Goal: Task Accomplishment & Management: Complete application form

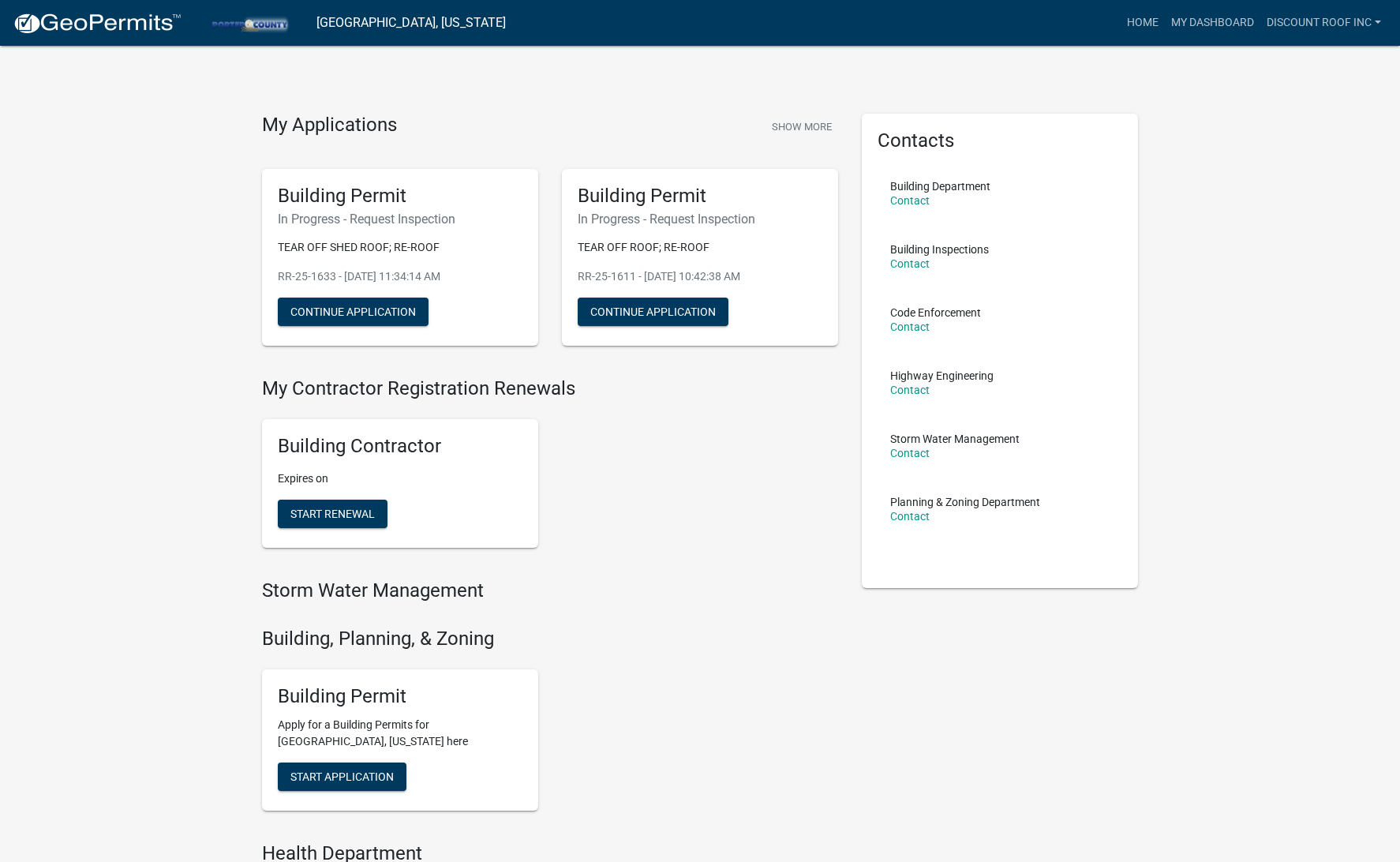
click at [619, 130] on div "My Applications Show More" at bounding box center [550, 128] width 576 height 30
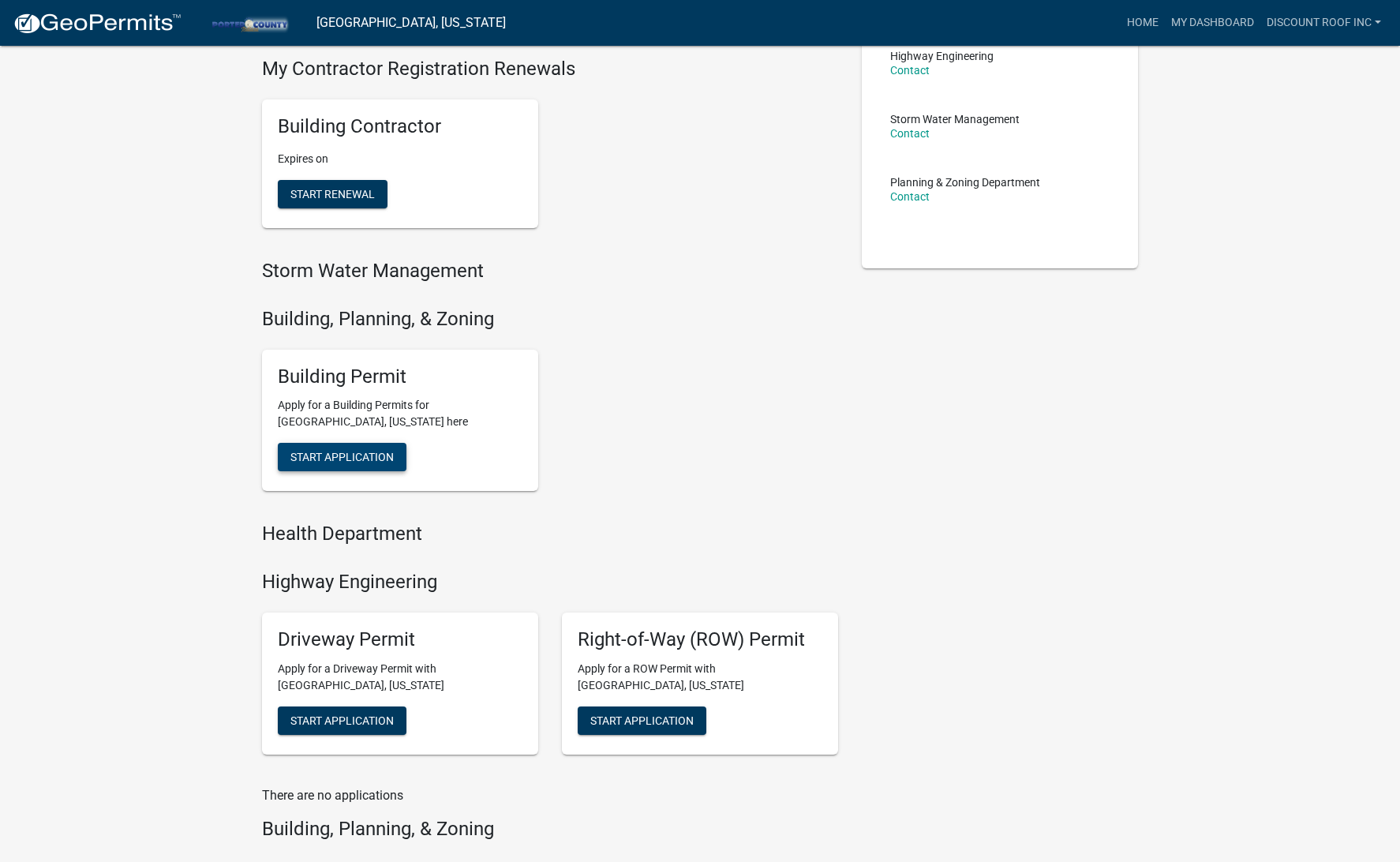
scroll to position [321, 0]
click at [357, 458] on span "Start Application" at bounding box center [342, 456] width 103 height 13
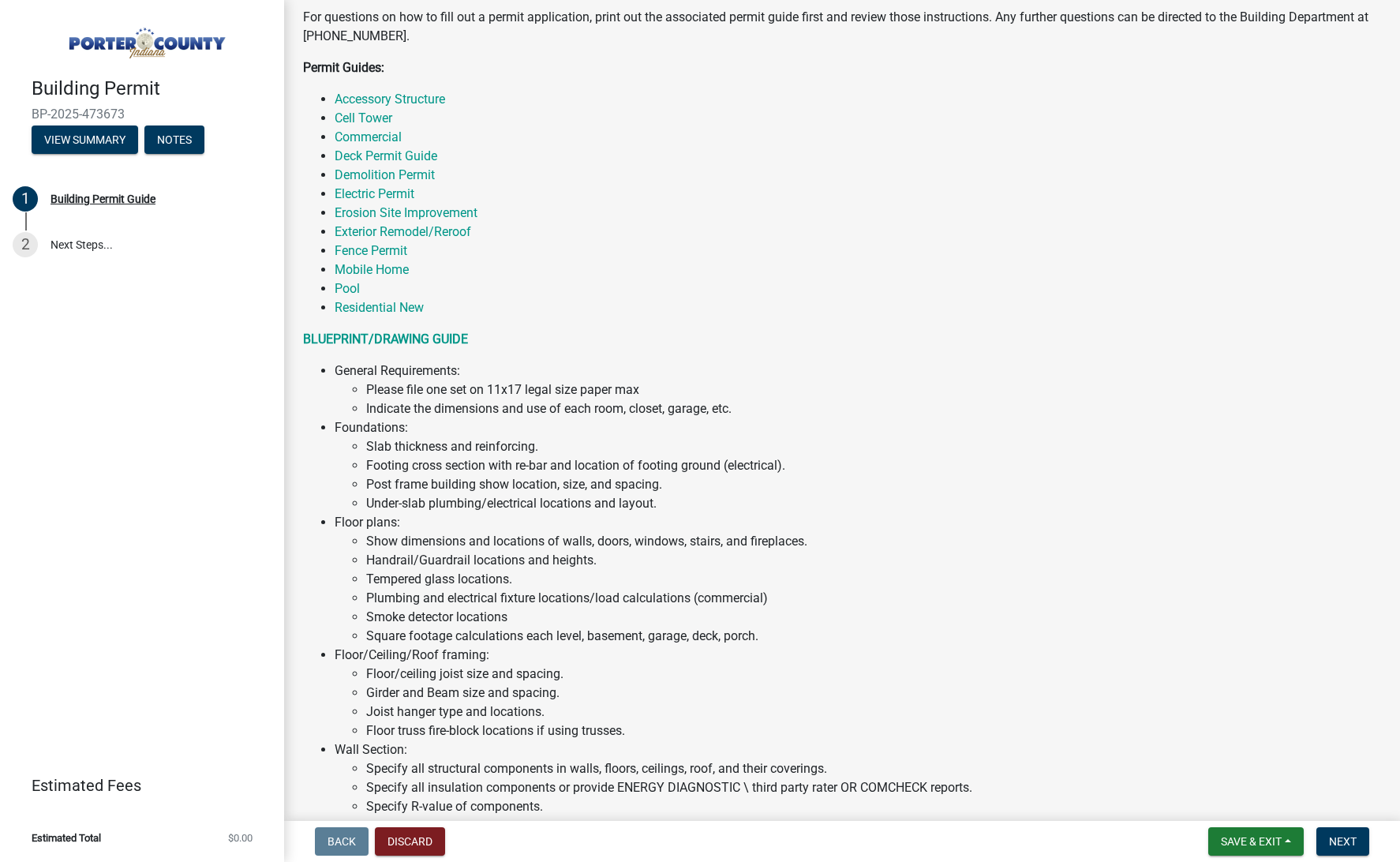
scroll to position [941, 0]
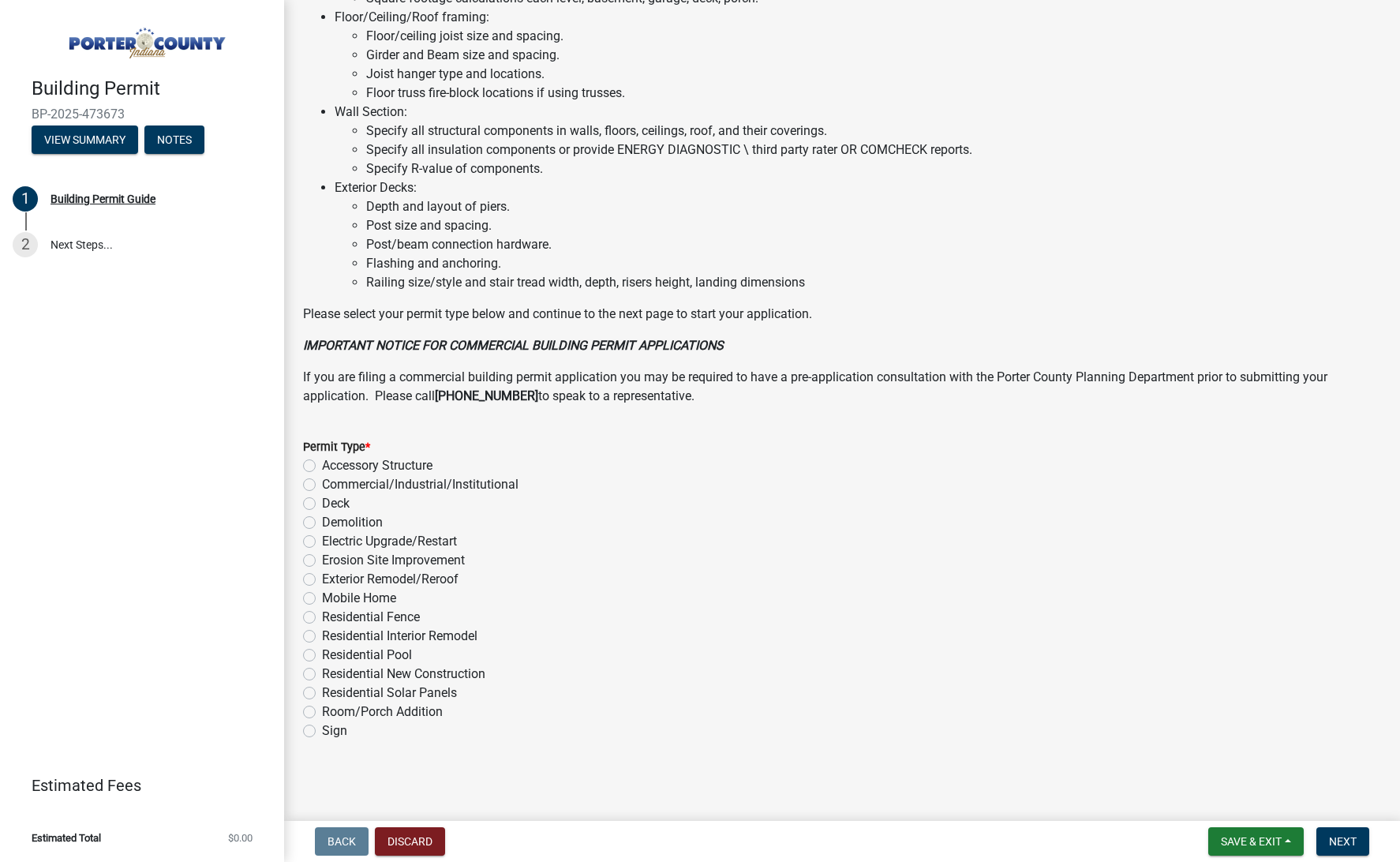
click at [413, 576] on label "Exterior Remodel/Reroof" at bounding box center [390, 579] width 136 height 19
click at [332, 576] on input "Exterior Remodel/Reroof" at bounding box center [327, 575] width 10 height 10
radio input "true"
click at [1343, 840] on span "Next" at bounding box center [1343, 841] width 28 height 13
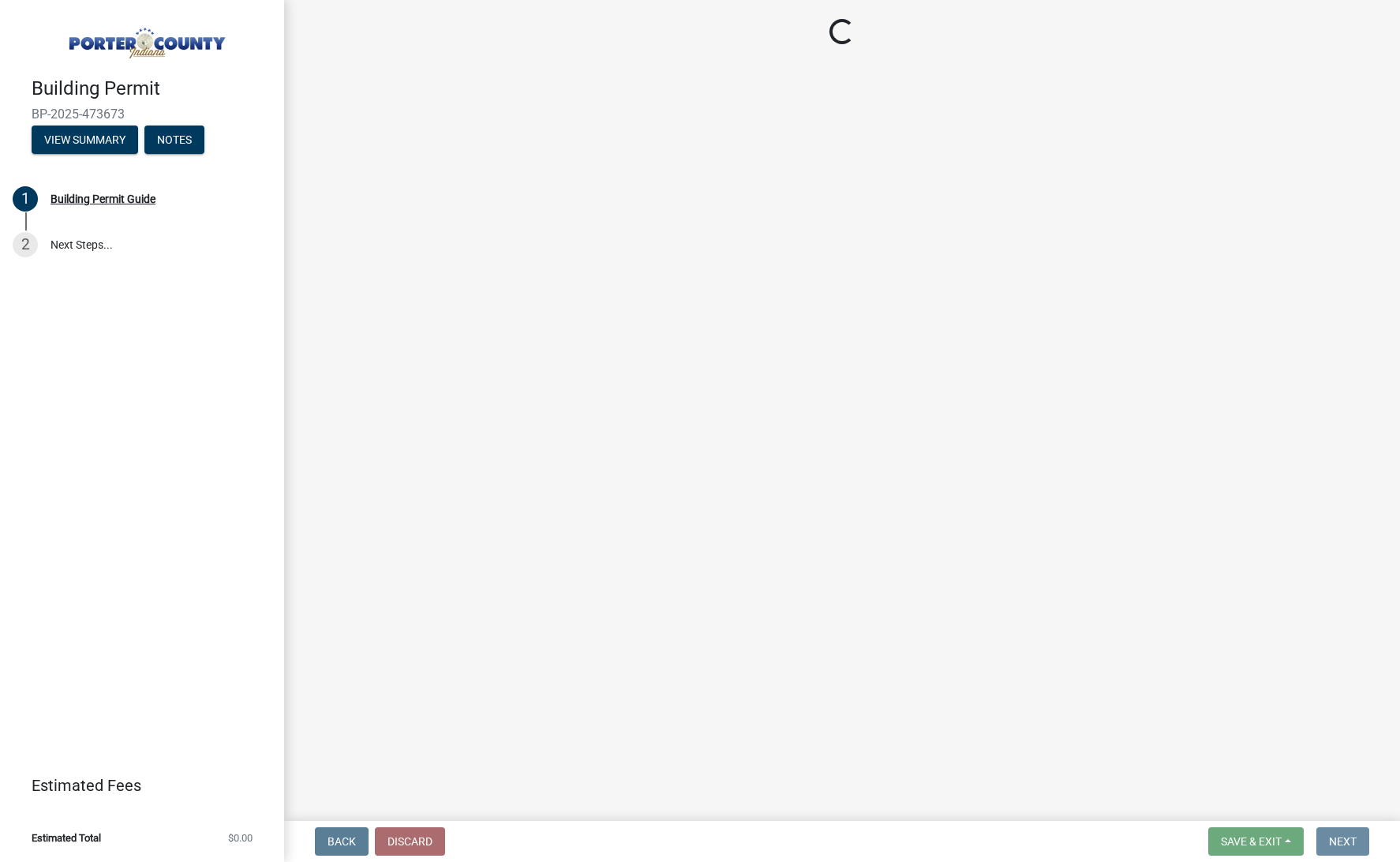
scroll to position [0, 0]
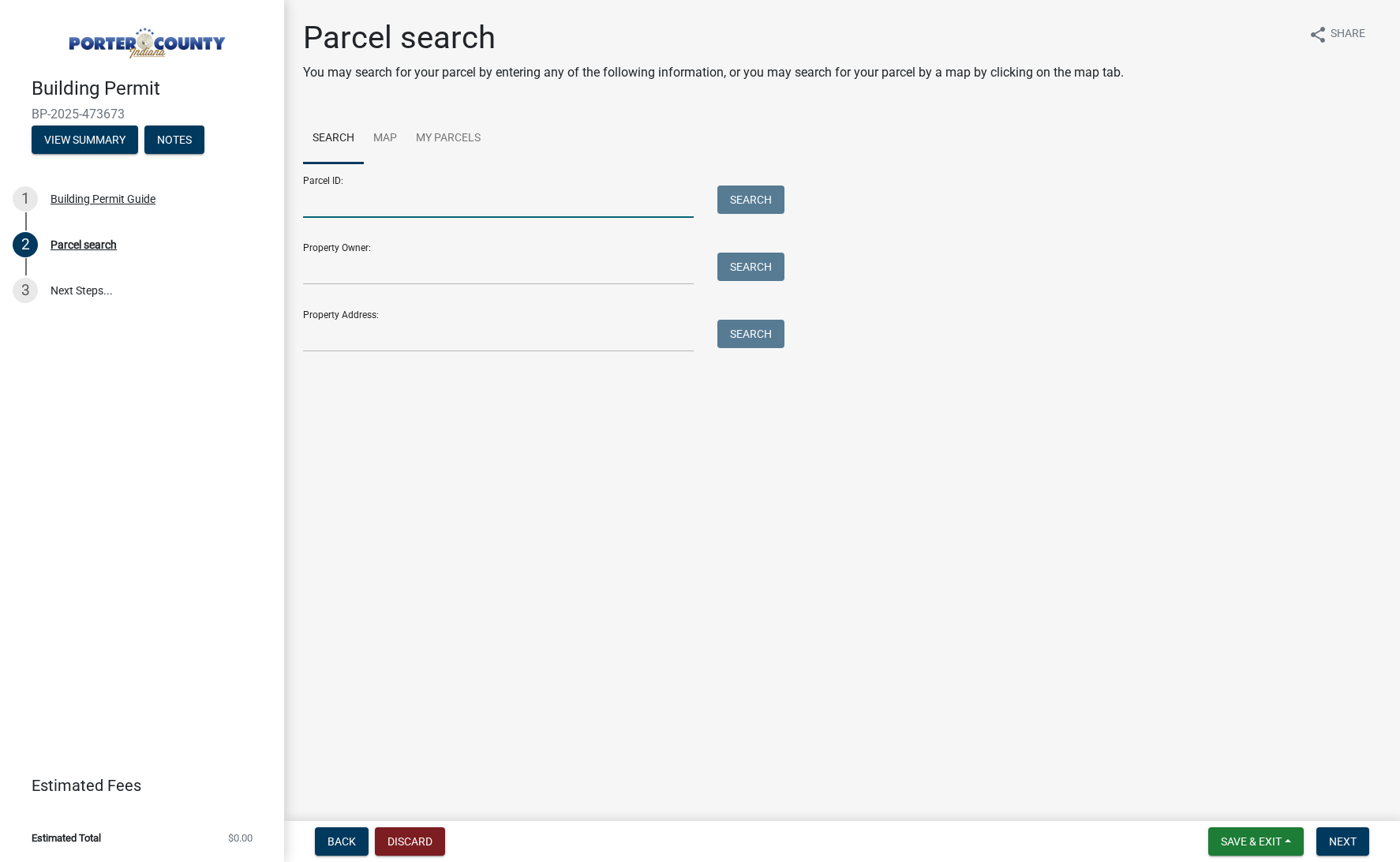
click at [391, 197] on input "Parcel ID:" at bounding box center [498, 202] width 390 height 32
paste input "64-10-20-427-001.000-020"
type input "64-10-20-427-001.000-020"
click at [763, 195] on button "Search" at bounding box center [750, 200] width 67 height 29
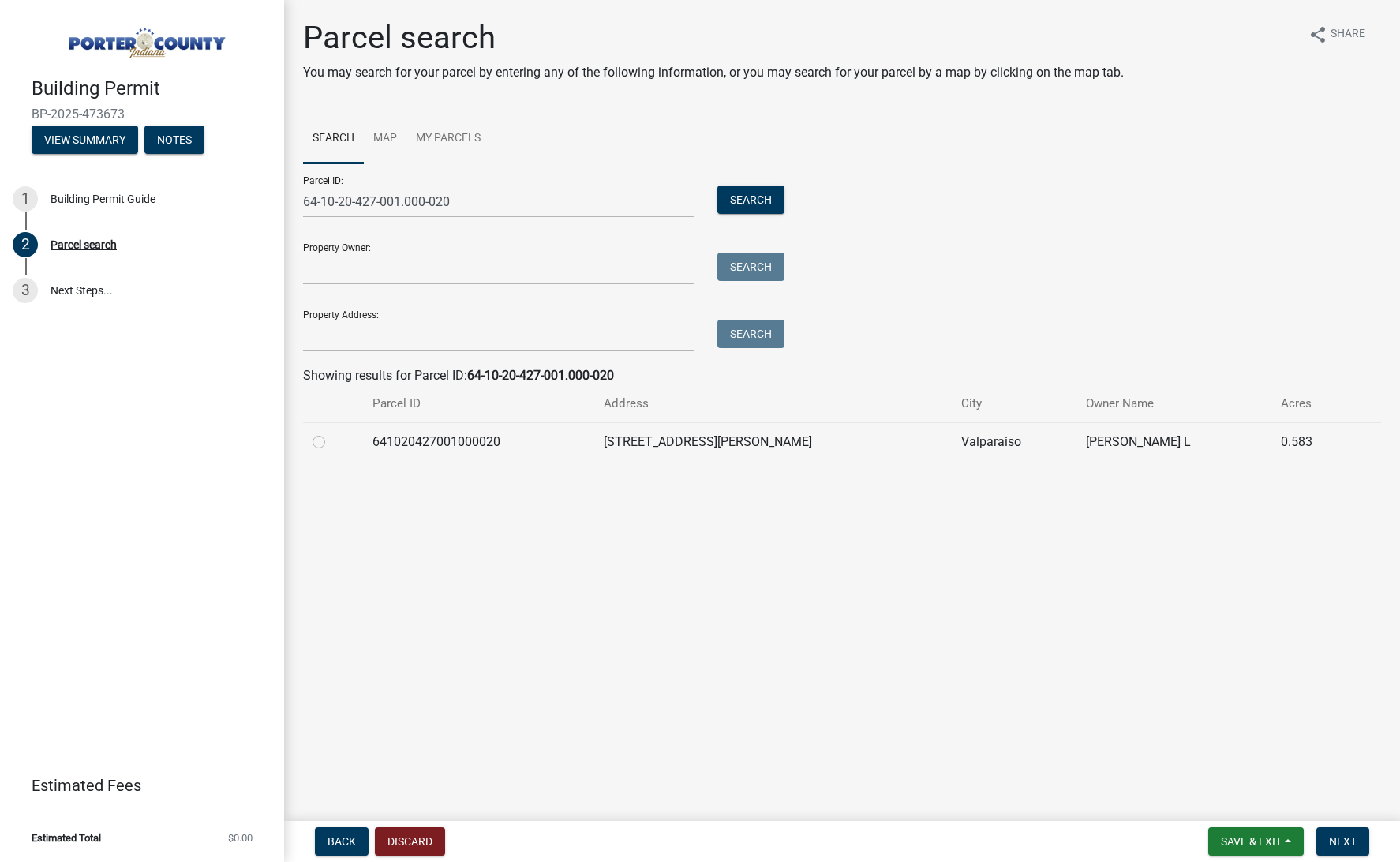
click at [327, 440] on div at bounding box center [333, 442] width 41 height 19
click at [331, 433] on label at bounding box center [331, 433] width 0 height 0
click at [331, 442] on input "radio" at bounding box center [336, 437] width 10 height 10
radio input "true"
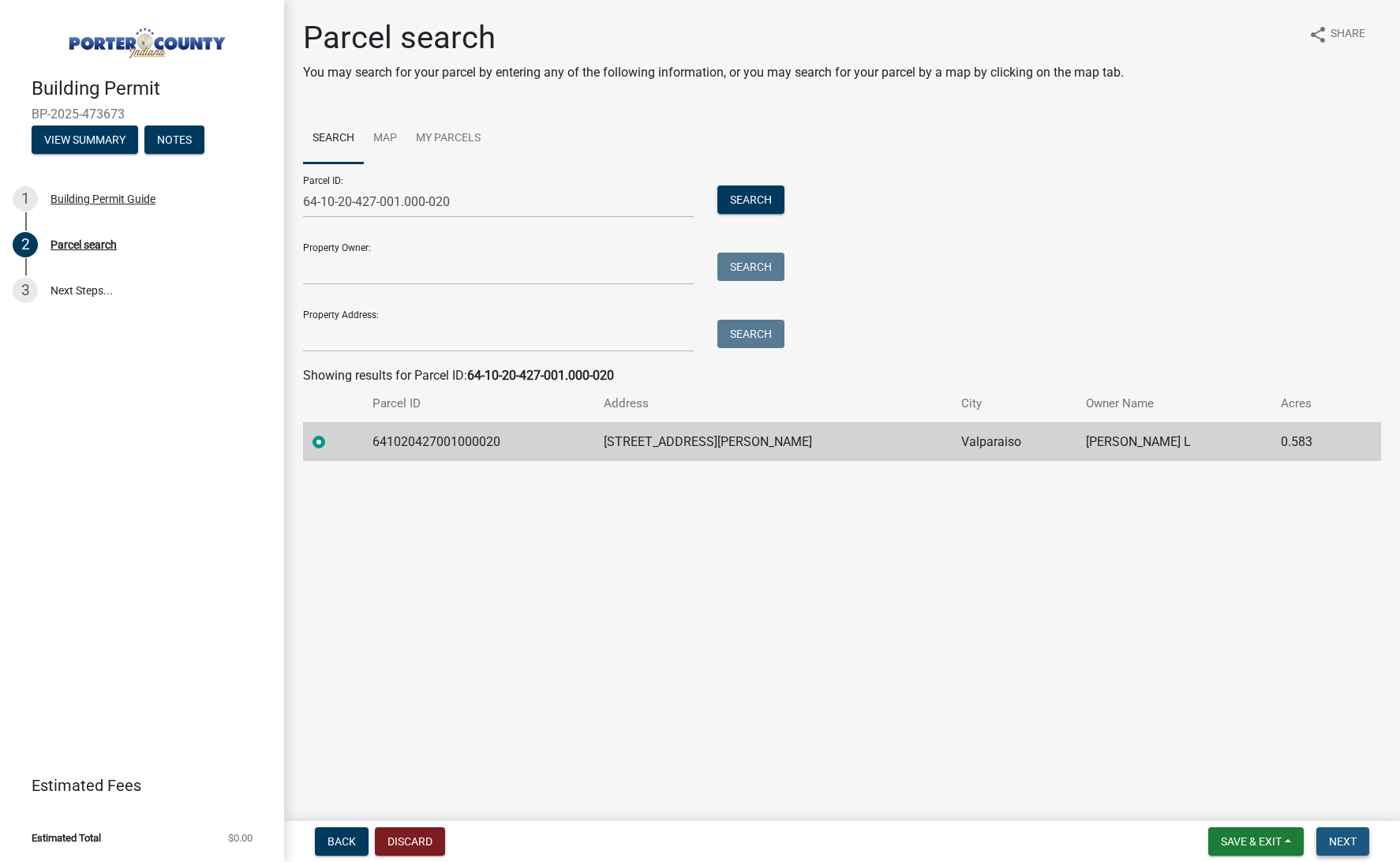
click at [1360, 847] on button "Next" at bounding box center [1343, 841] width 53 height 29
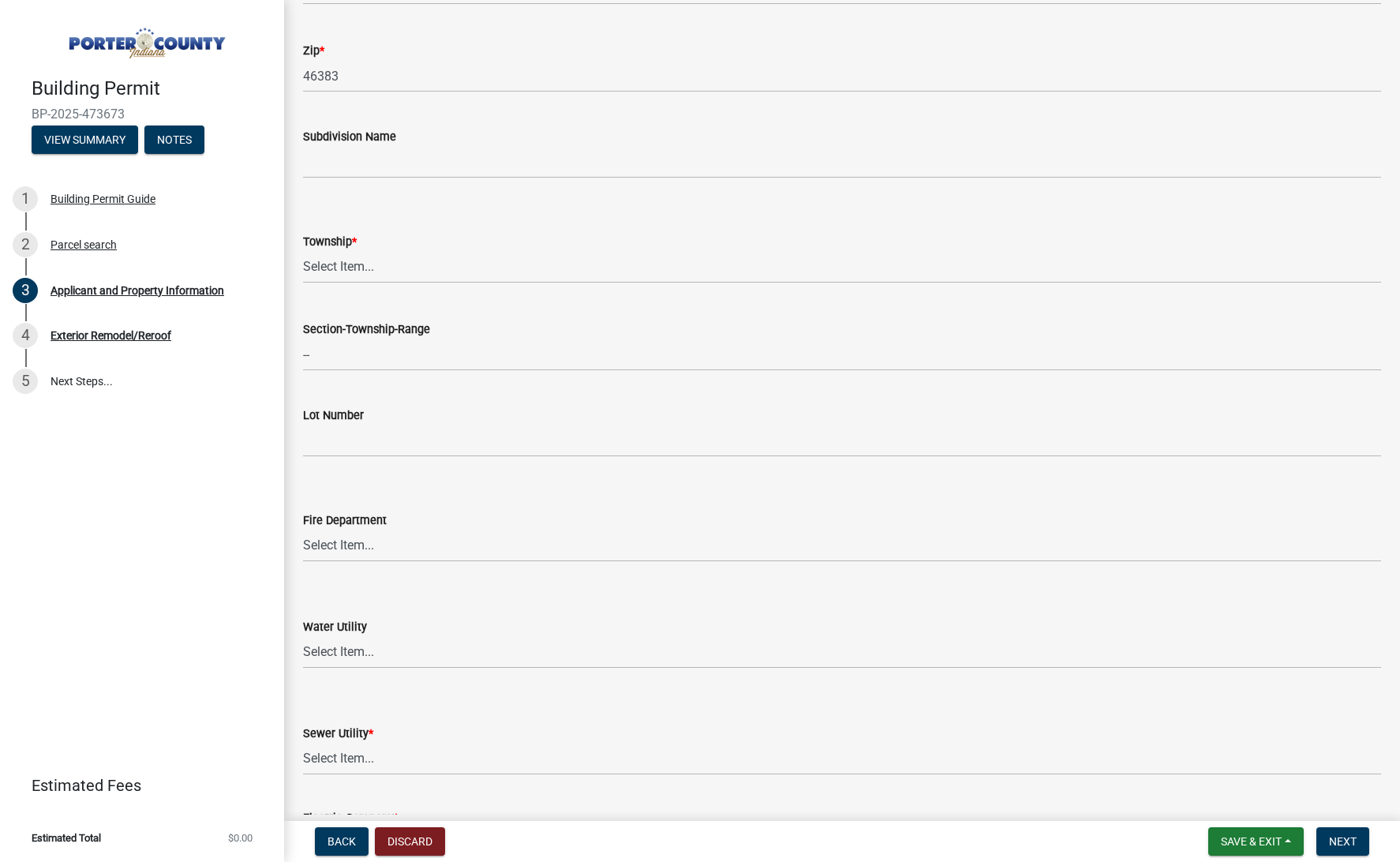
scroll to position [540, 0]
drag, startPoint x: 293, startPoint y: 214, endPoint x: 313, endPoint y: 230, distance: 25.6
click at [294, 215] on div "Township * Select Item... Boone Center Jackson Liberty Morgan Pine Pleasant Por…" at bounding box center [841, 233] width 1101 height 92
select select "3d0e3105-d46a-462c-9cf4-b32453f427e3"
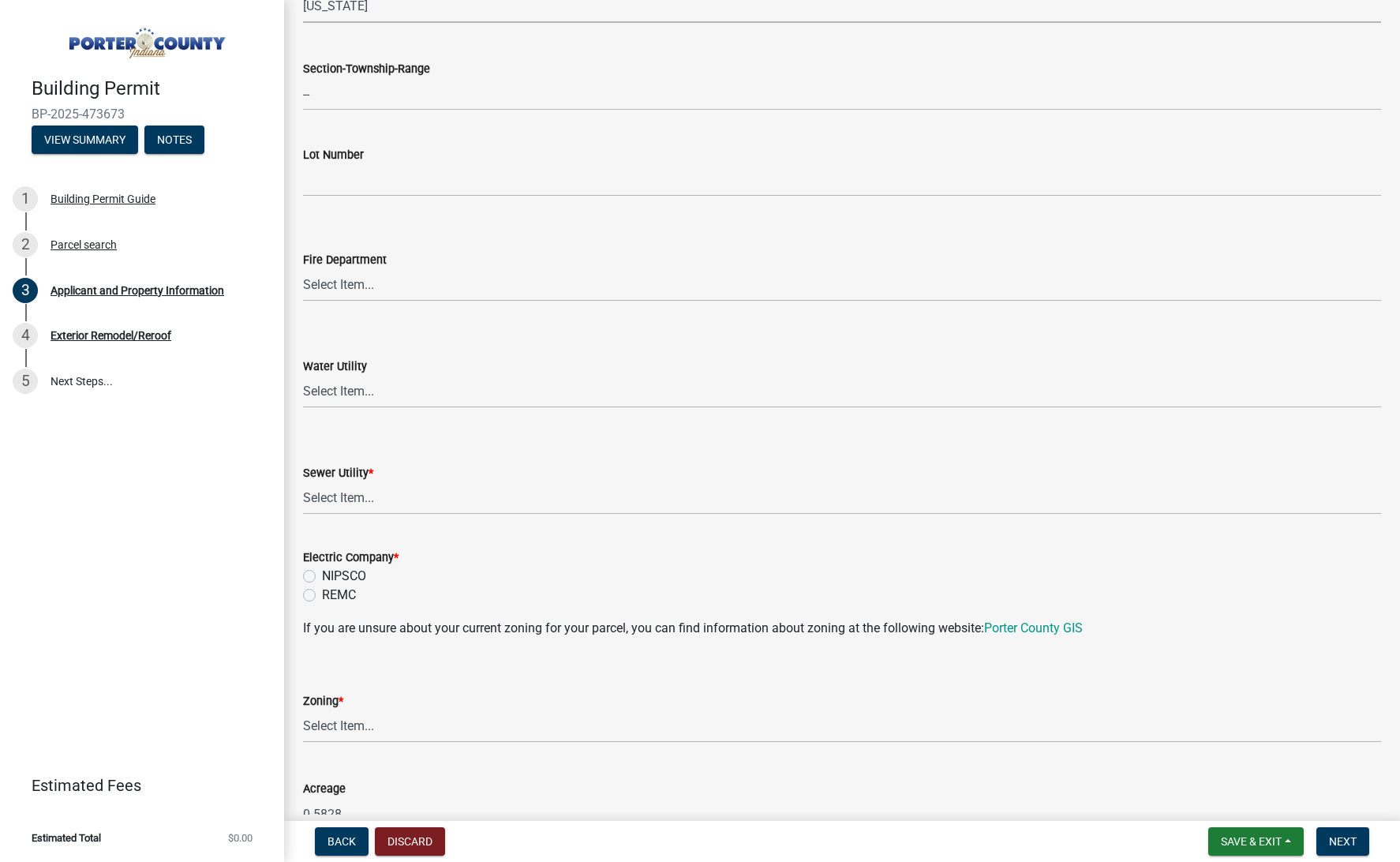
scroll to position [866, 0]
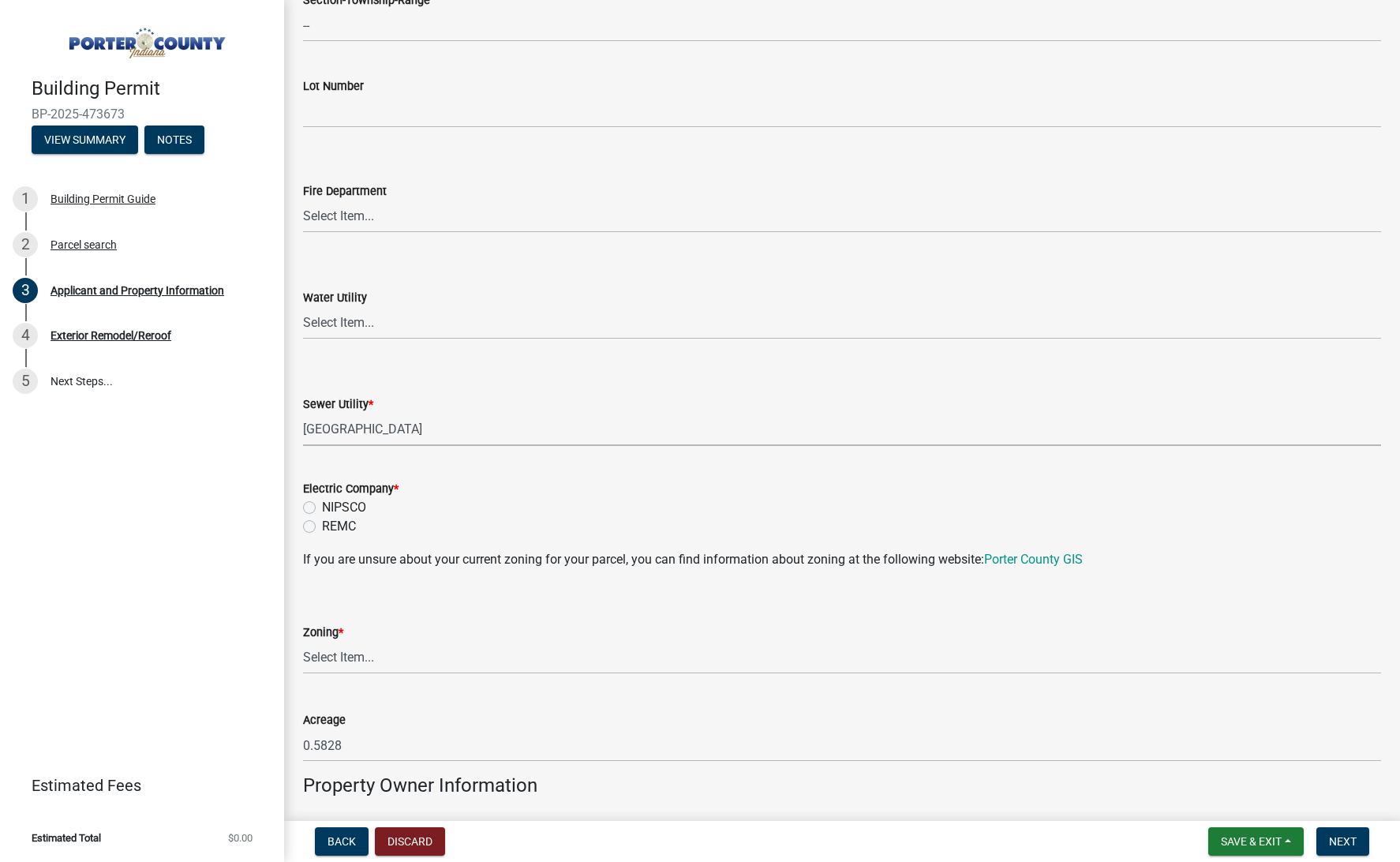
select select "0ba2db78-5dbf-43b9-a42c-6cccc1e5ba15"
drag, startPoint x: 349, startPoint y: 506, endPoint x: 351, endPoint y: 545, distance: 39.1
click at [349, 506] on label "NIPSCO" at bounding box center [344, 507] width 44 height 19
click at [332, 506] on input "NIPSCO" at bounding box center [327, 503] width 10 height 10
radio input "true"
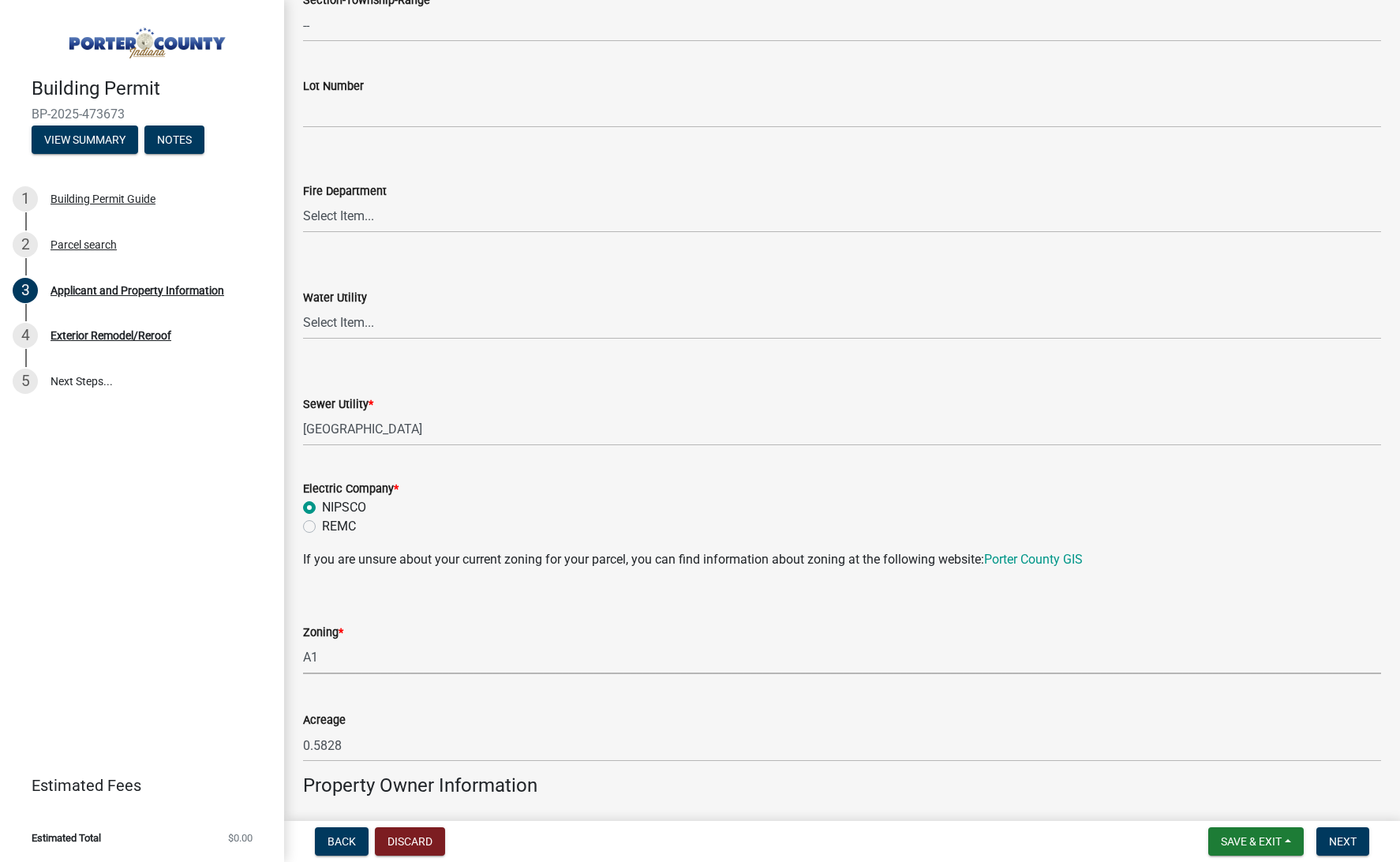
select select "271bd504-2c49-4a3f-937e-0db1d3436bac"
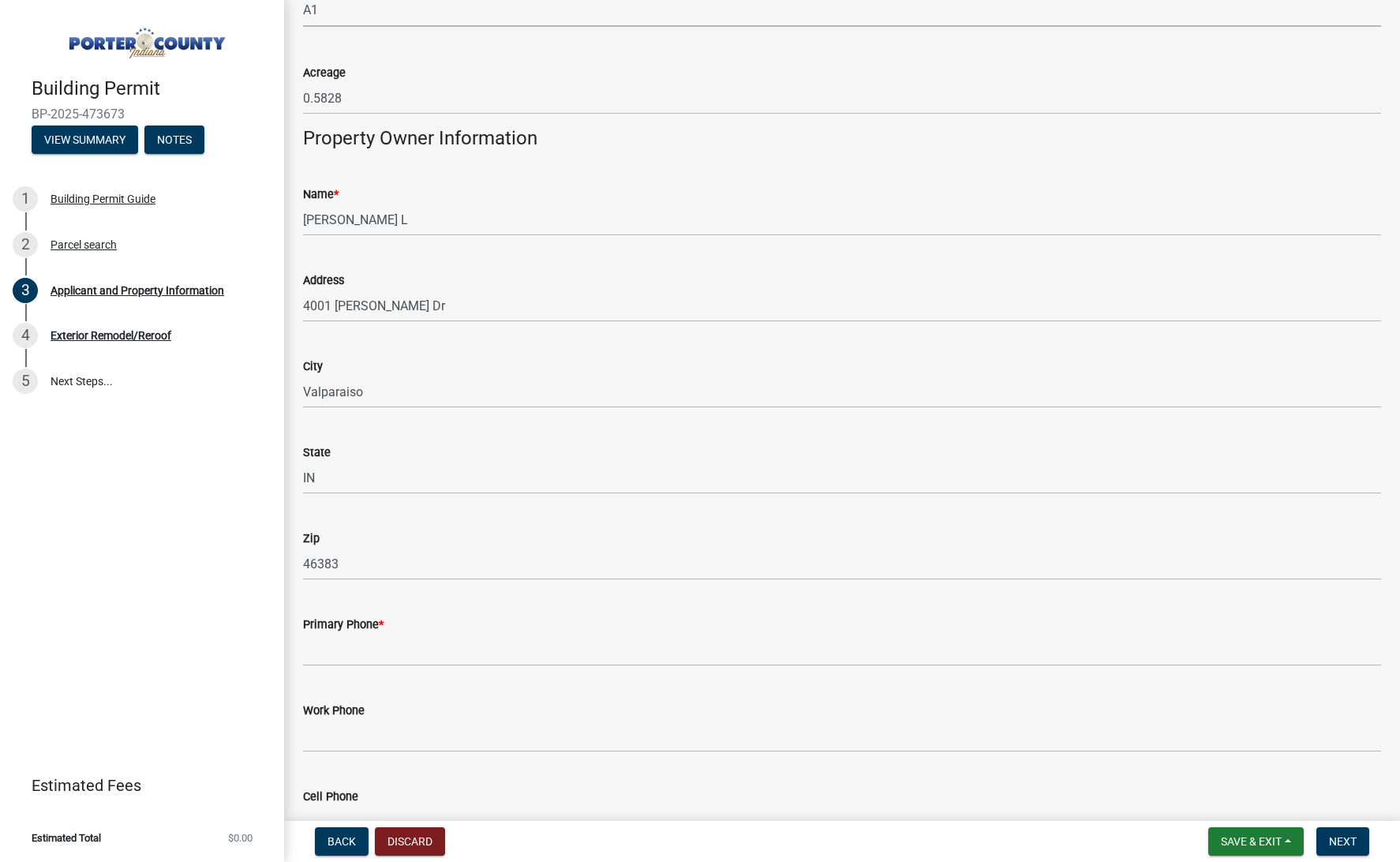
scroll to position [1638, 0]
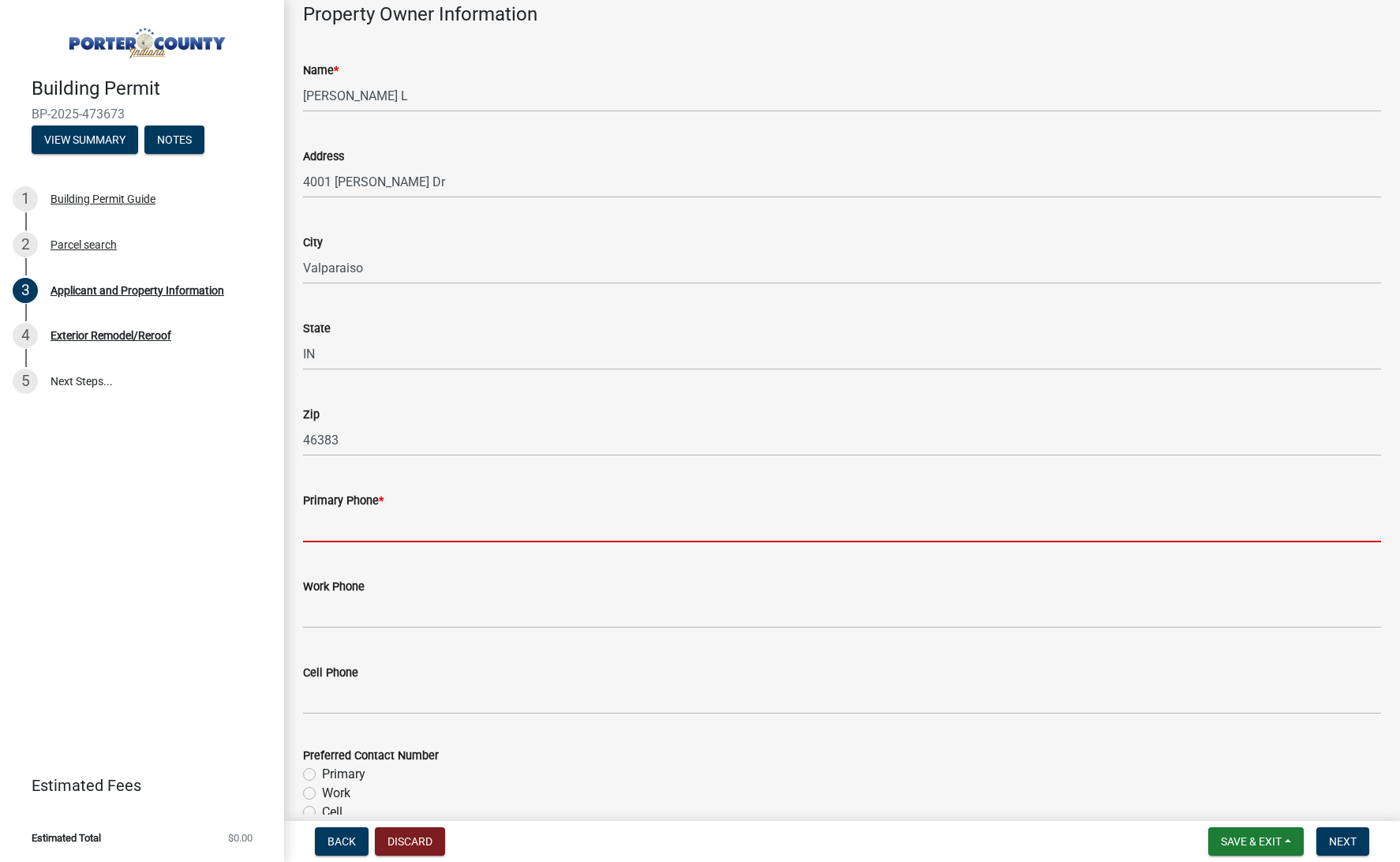
click at [343, 526] on input "Primary Phone *" at bounding box center [842, 526] width 1078 height 32
paste input "(219) 508-2170"
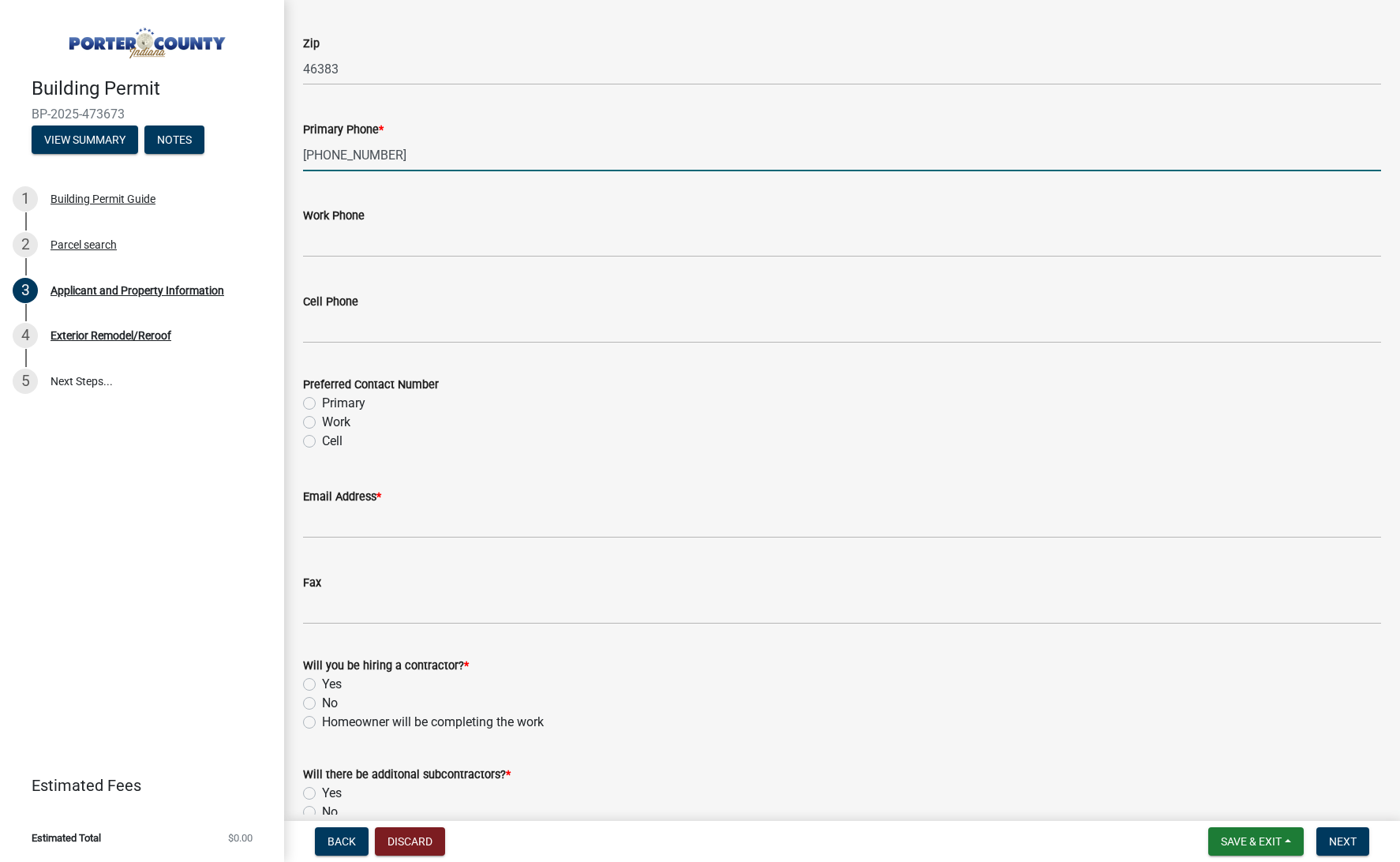
scroll to position [2085, 0]
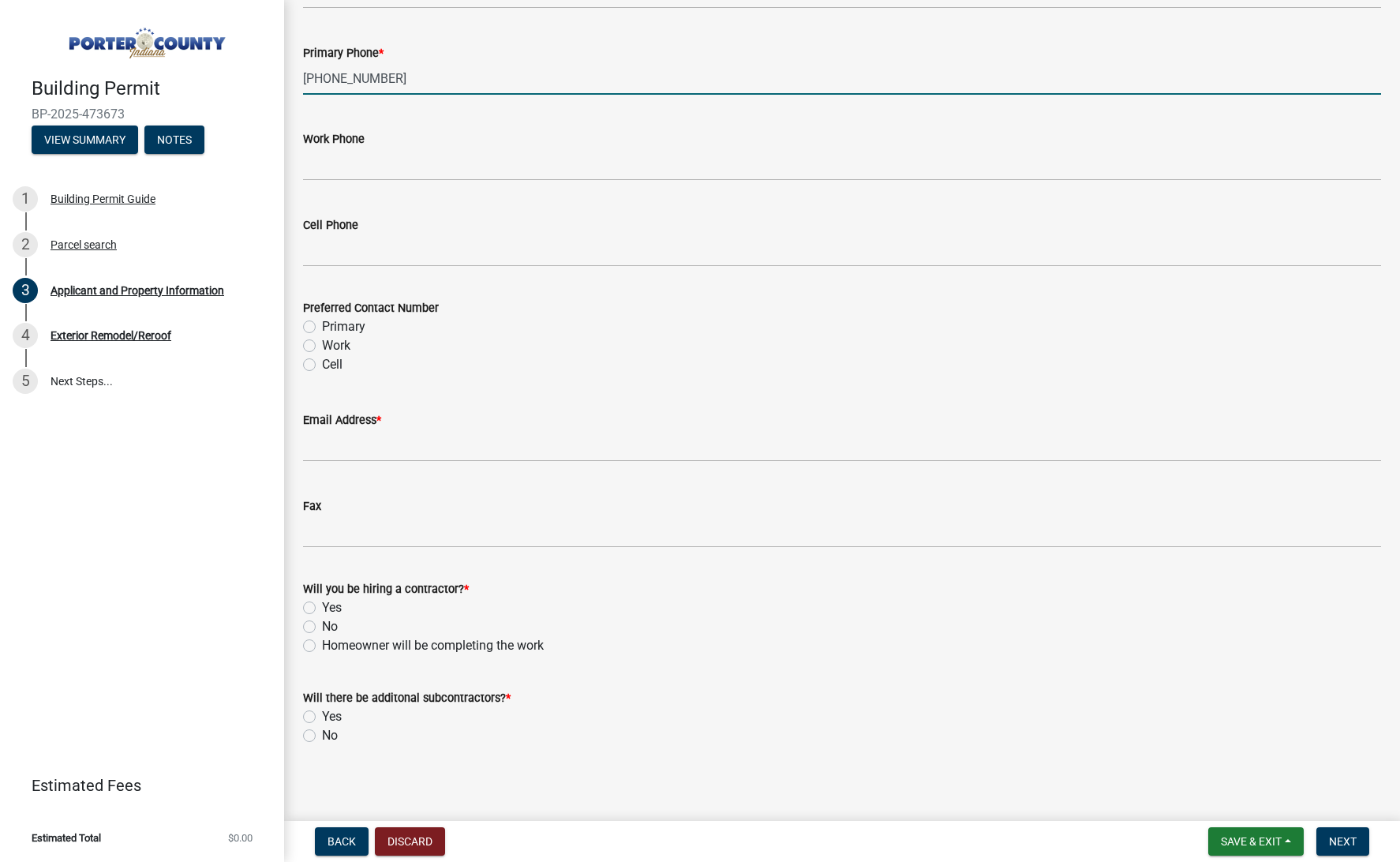
type input "(219) 508-2170"
click at [324, 324] on label "Primary" at bounding box center [344, 326] width 43 height 19
click at [324, 324] on input "Primary" at bounding box center [327, 321] width 10 height 10
radio input "true"
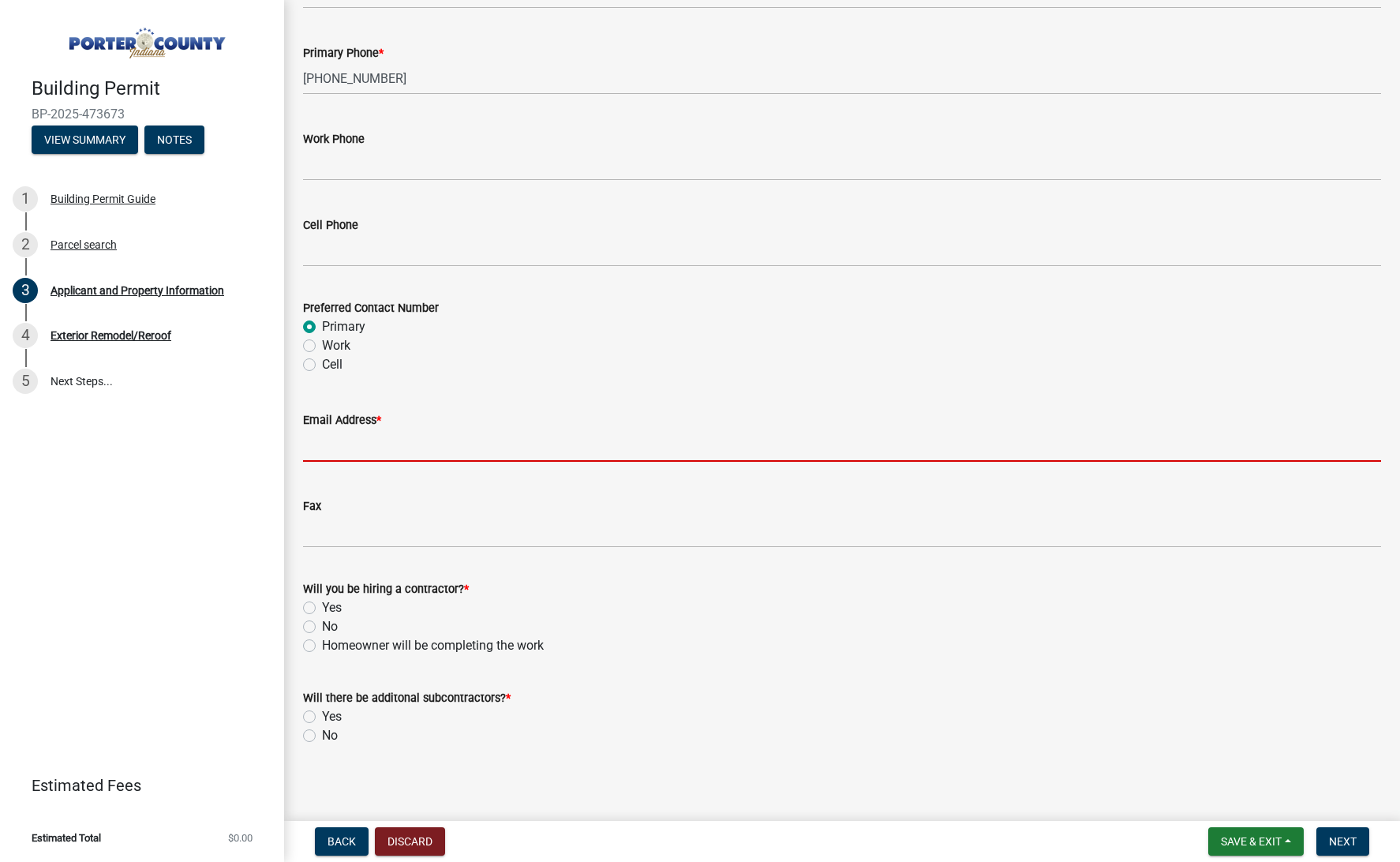
click at [343, 437] on input "Email Address *" at bounding box center [842, 445] width 1078 height 32
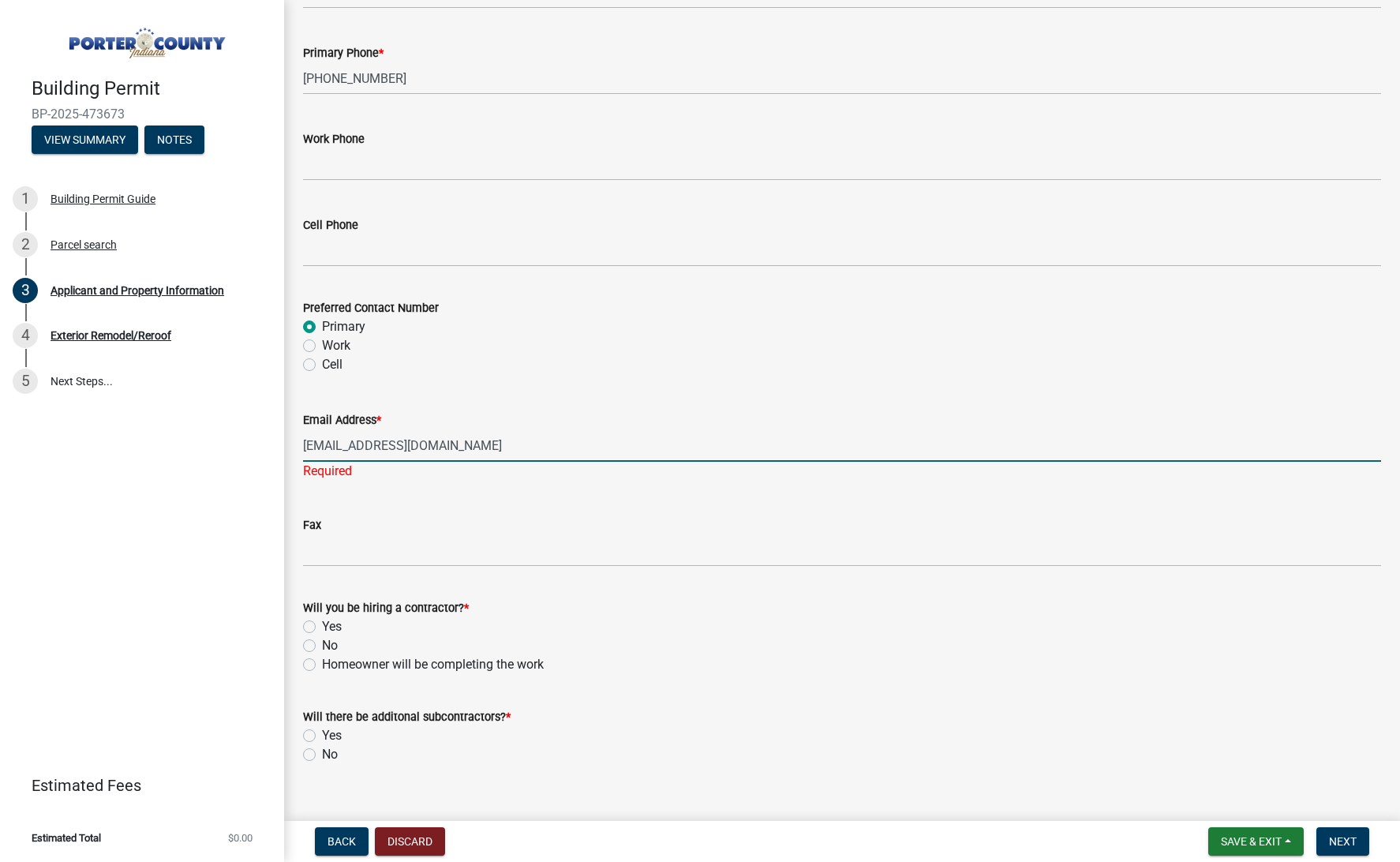
type input "torij@mydiscountroof.com"
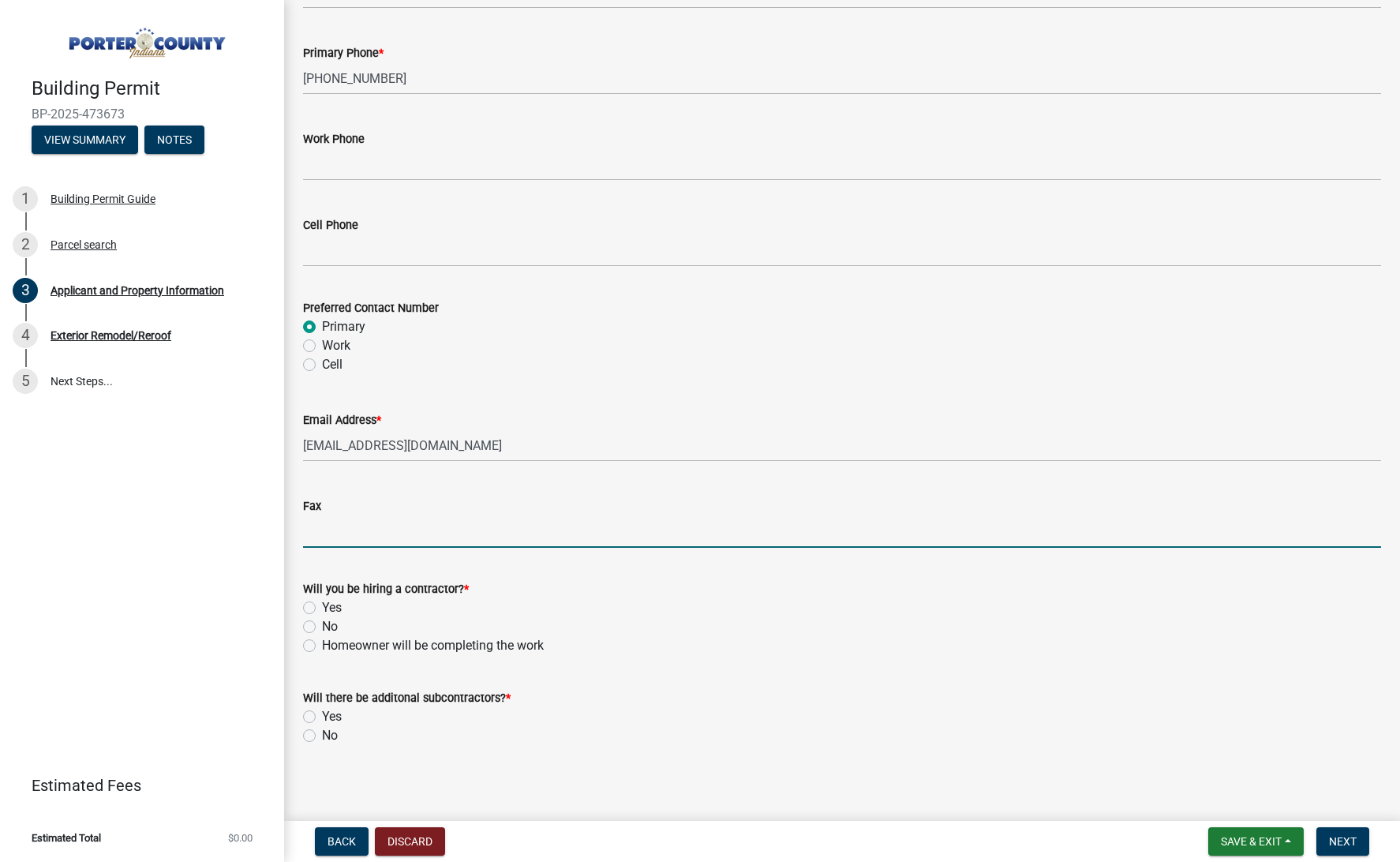
click at [337, 610] on label "Yes" at bounding box center [332, 607] width 20 height 19
click at [332, 609] on input "Yes" at bounding box center [327, 603] width 10 height 10
radio input "true"
click at [326, 739] on label "No" at bounding box center [330, 735] width 16 height 19
click at [326, 736] on input "No" at bounding box center [327, 731] width 10 height 10
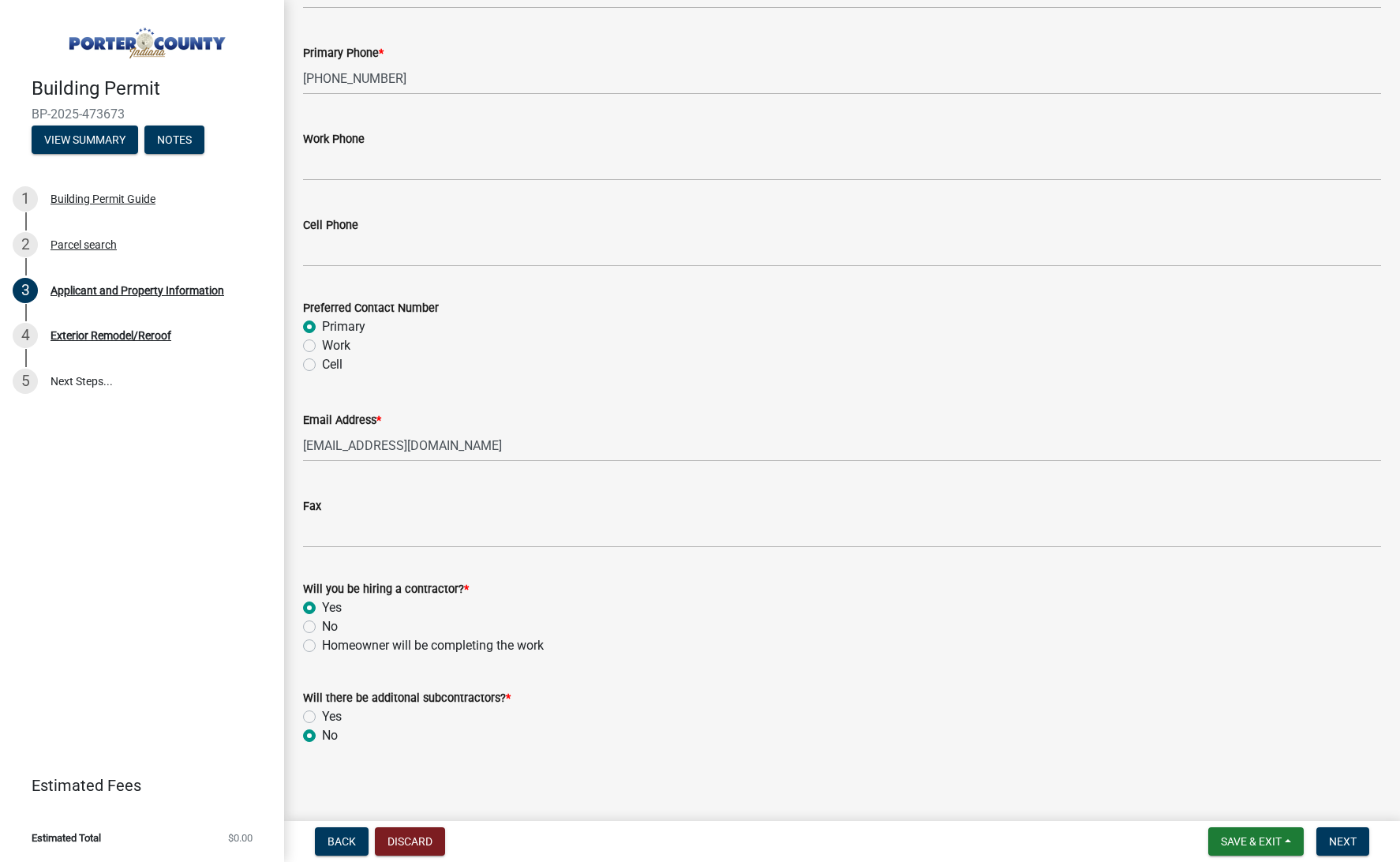
radio input "true"
click at [1336, 834] on button "Next" at bounding box center [1343, 841] width 53 height 29
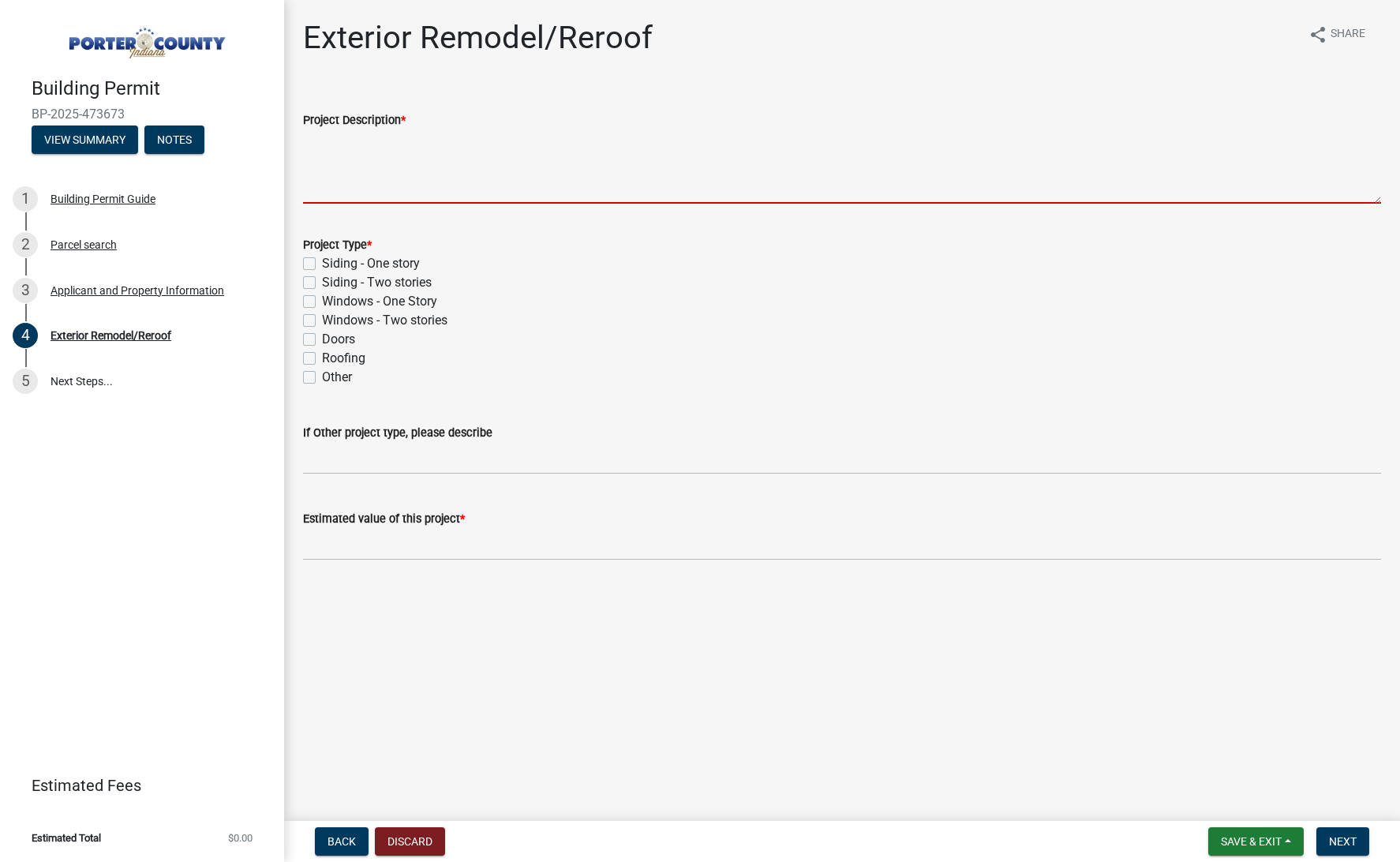
click at [333, 145] on textarea "Project Description *" at bounding box center [842, 166] width 1078 height 75
type textarea "TEAR OFF ROOF; RE-ROOF"
click at [356, 361] on label "Roofing" at bounding box center [344, 358] width 43 height 19
click at [332, 359] on input "Roofing" at bounding box center [327, 354] width 10 height 10
checkbox input "true"
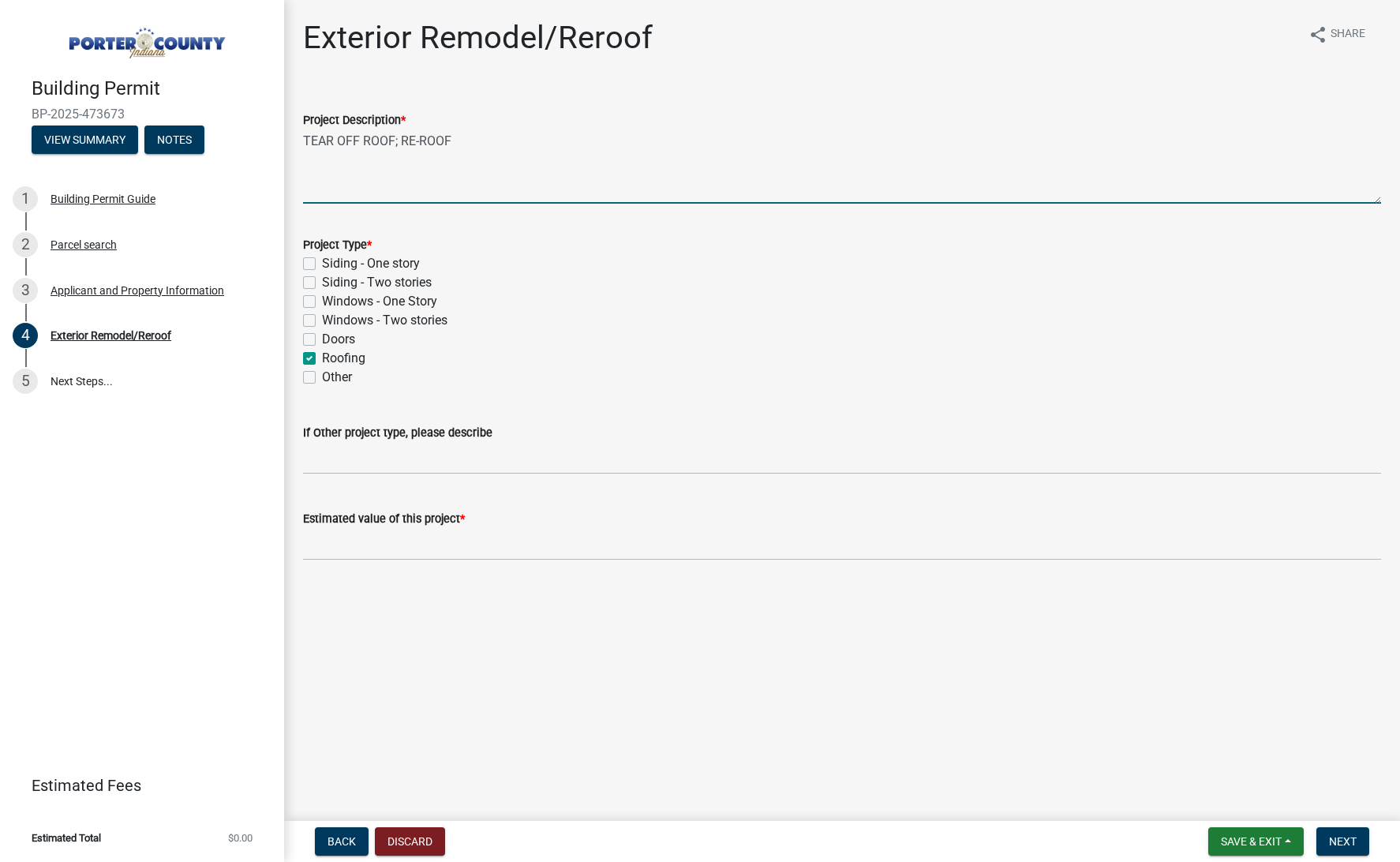
checkbox input "false"
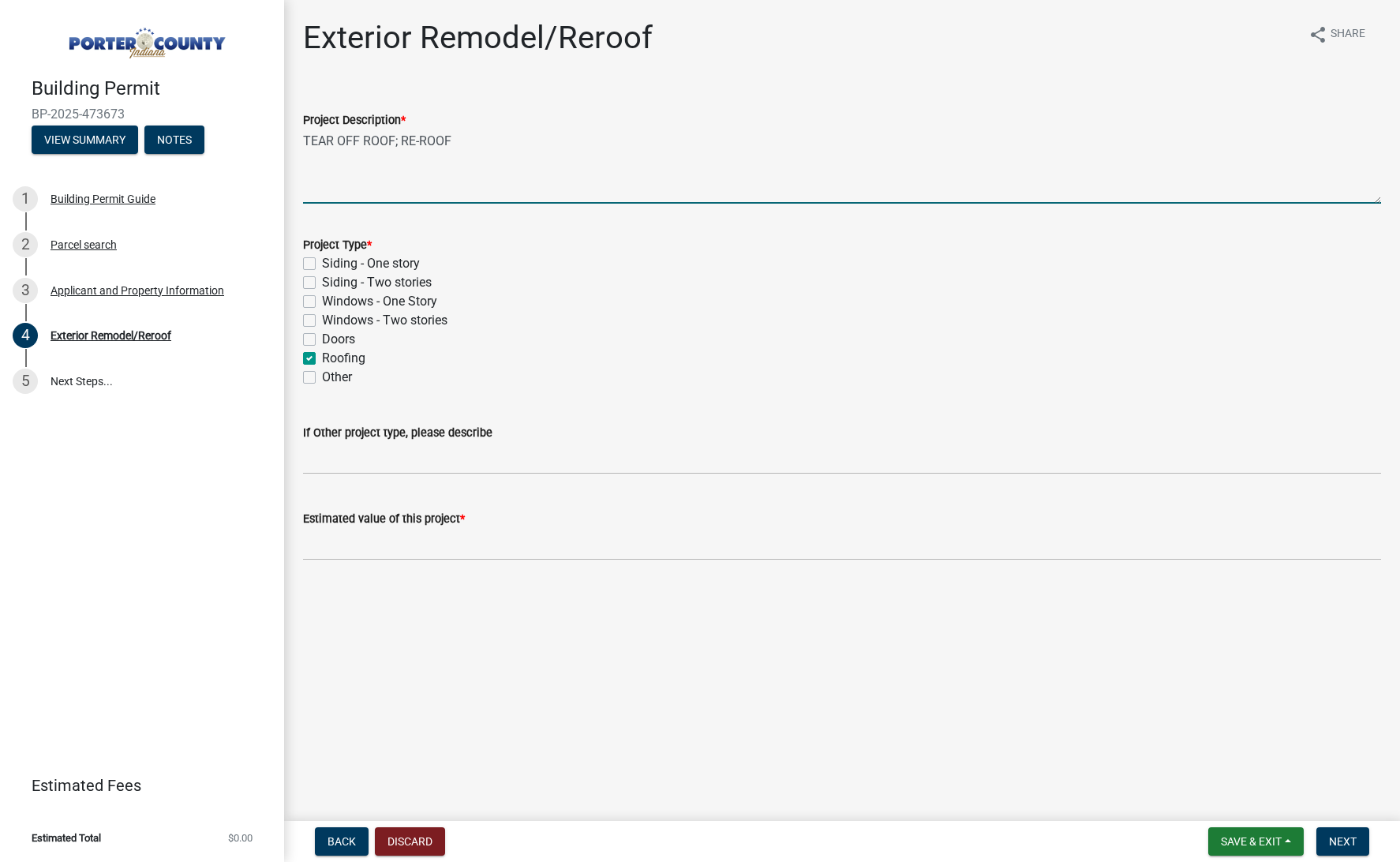
checkbox input "true"
checkbox input "false"
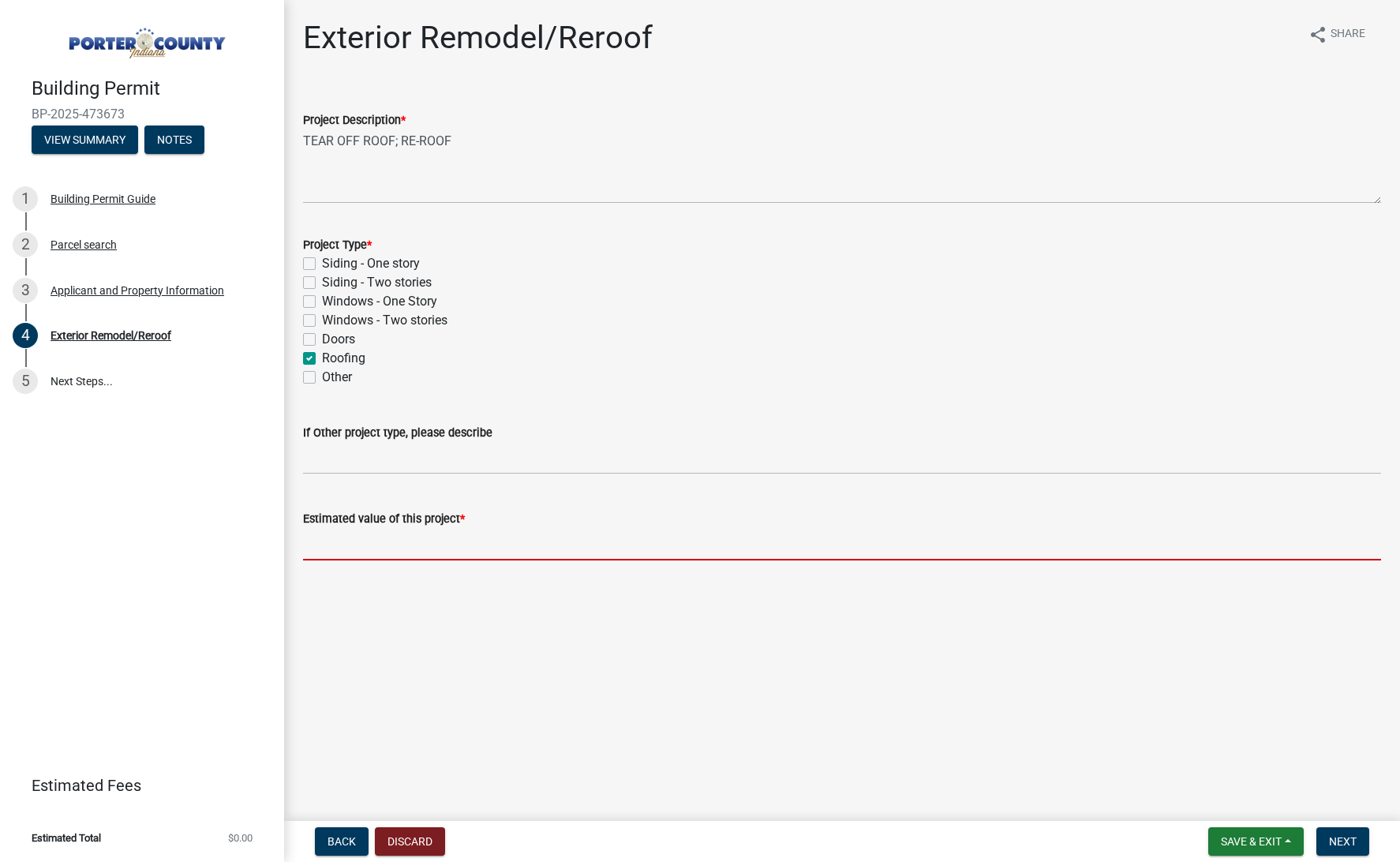
click at [617, 533] on input "text" at bounding box center [842, 544] width 1078 height 32
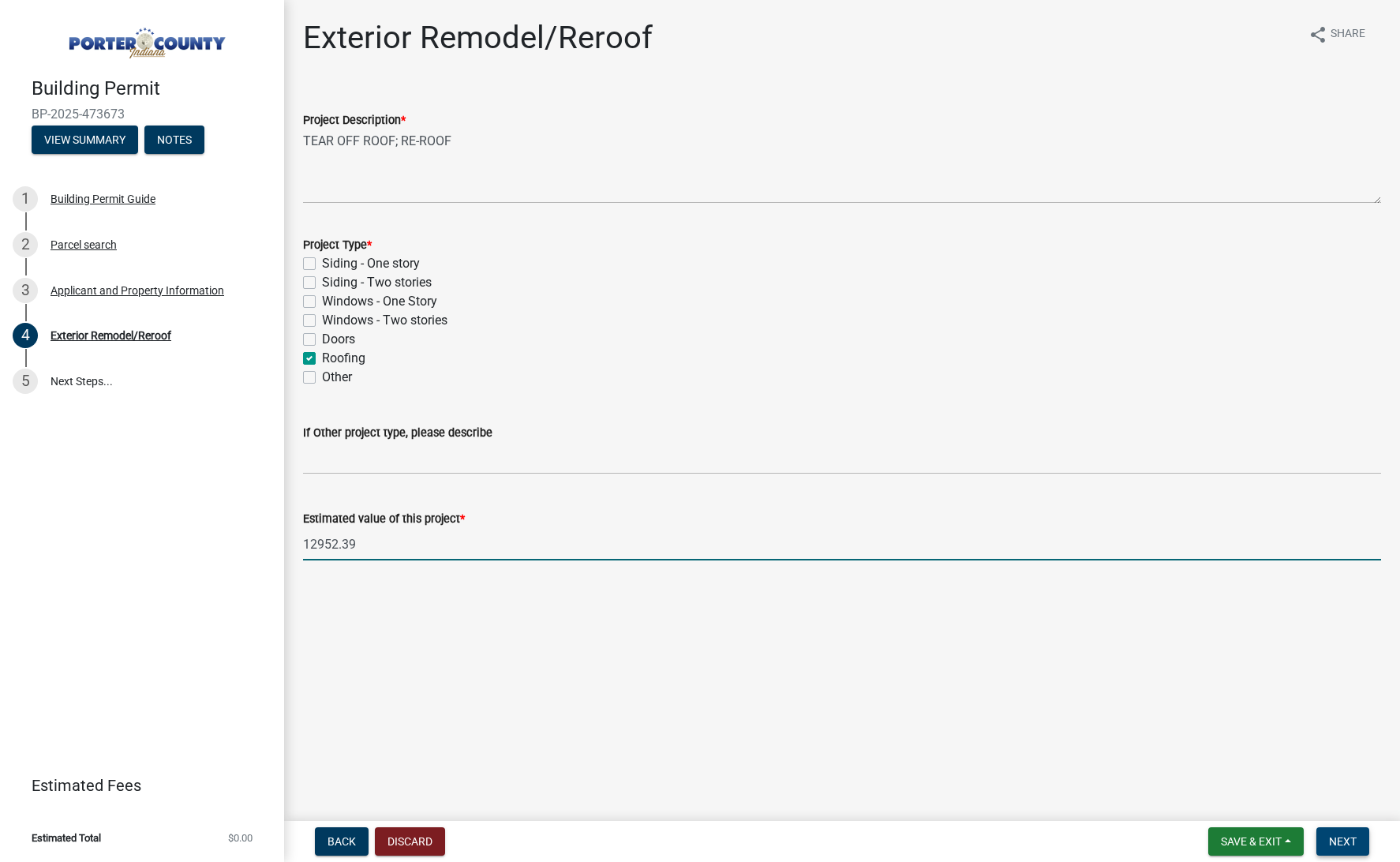
type input "12952.39"
click at [1337, 845] on span "Next" at bounding box center [1343, 841] width 28 height 13
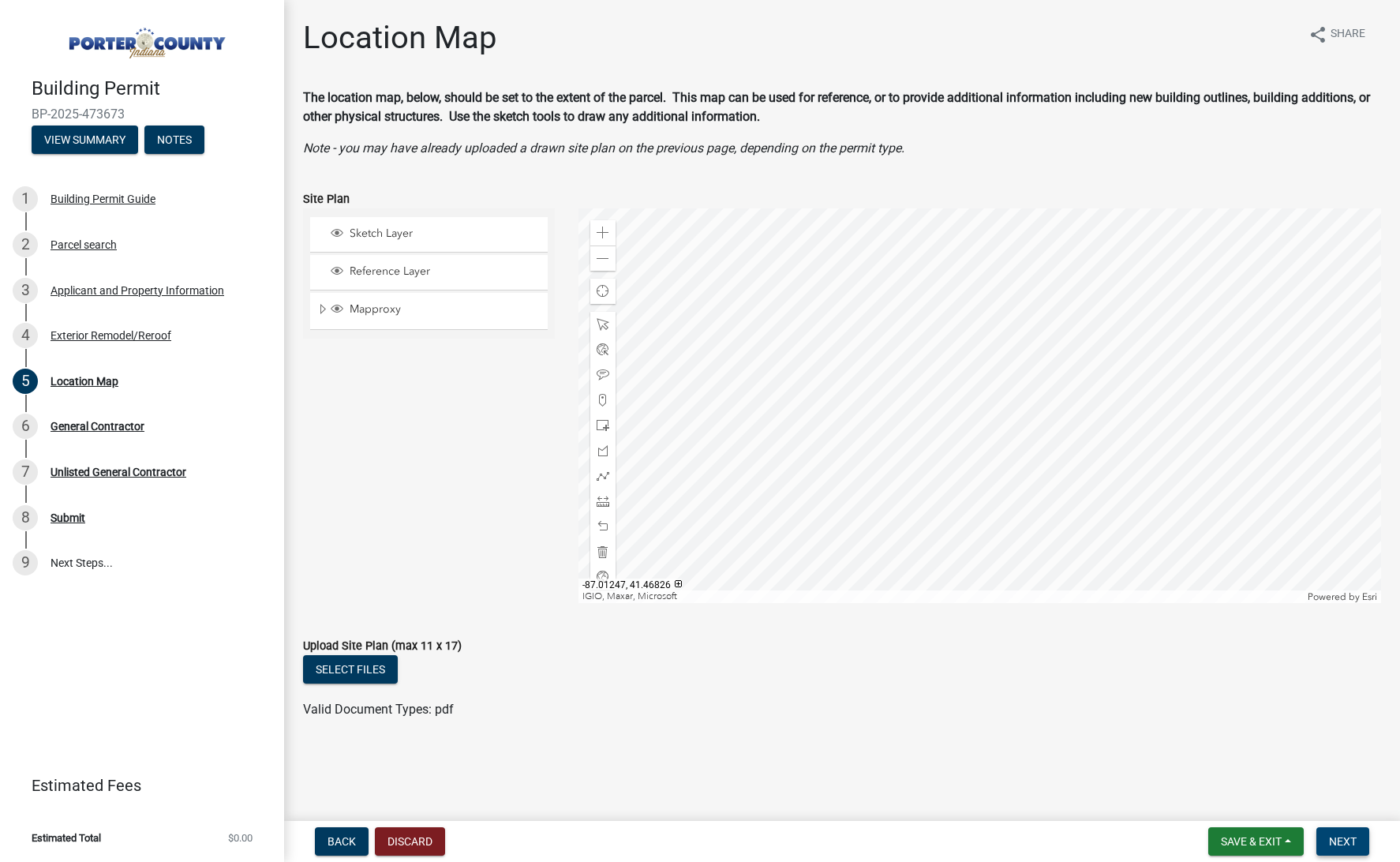
click at [1342, 840] on span "Next" at bounding box center [1343, 841] width 28 height 13
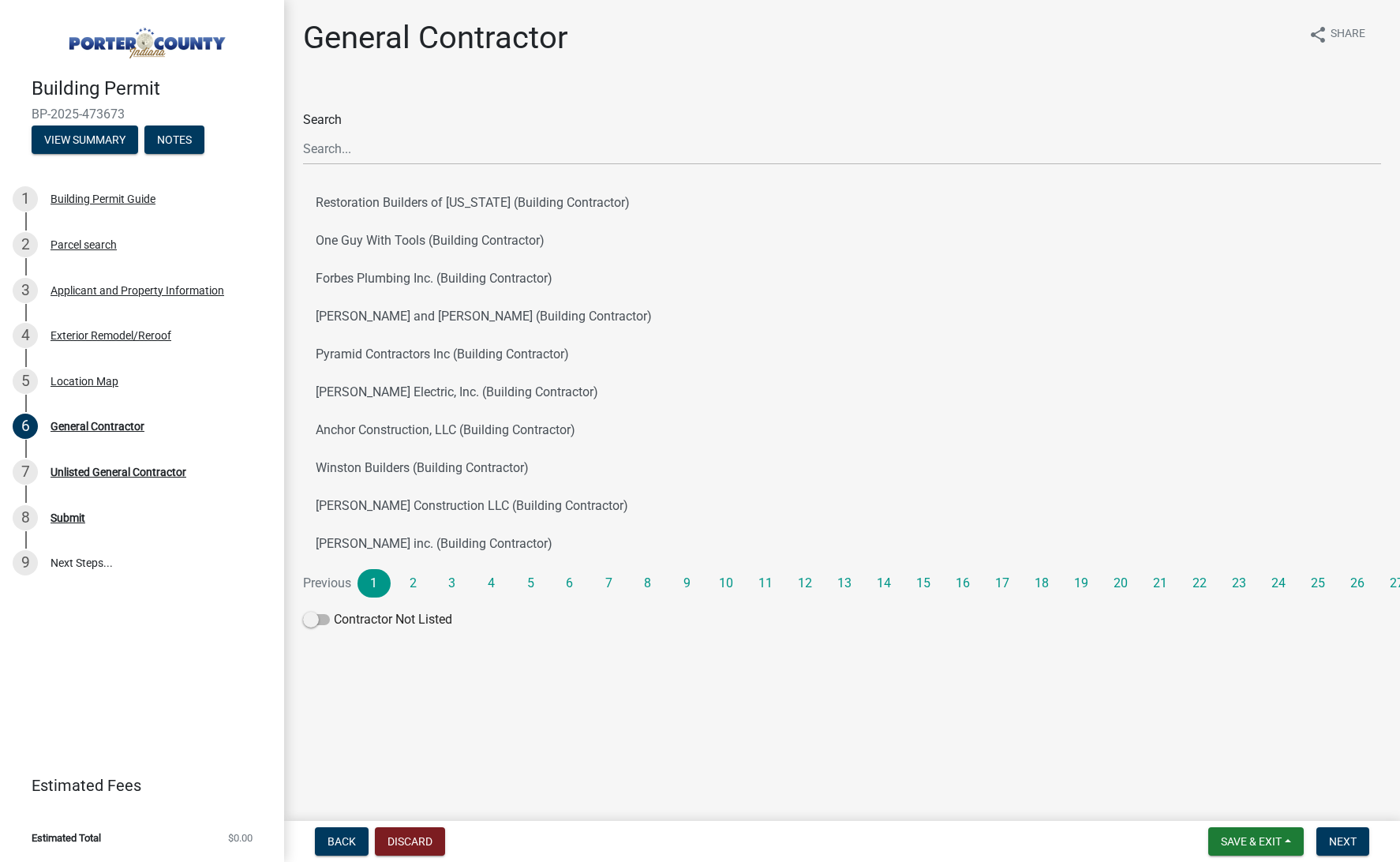
click at [379, 102] on div "Search Restoration Builders of Illinois (Building Contractor) One Guy With Tool…" at bounding box center [842, 361] width 1078 height 547
click at [389, 138] on input "Search" at bounding box center [842, 149] width 1078 height 32
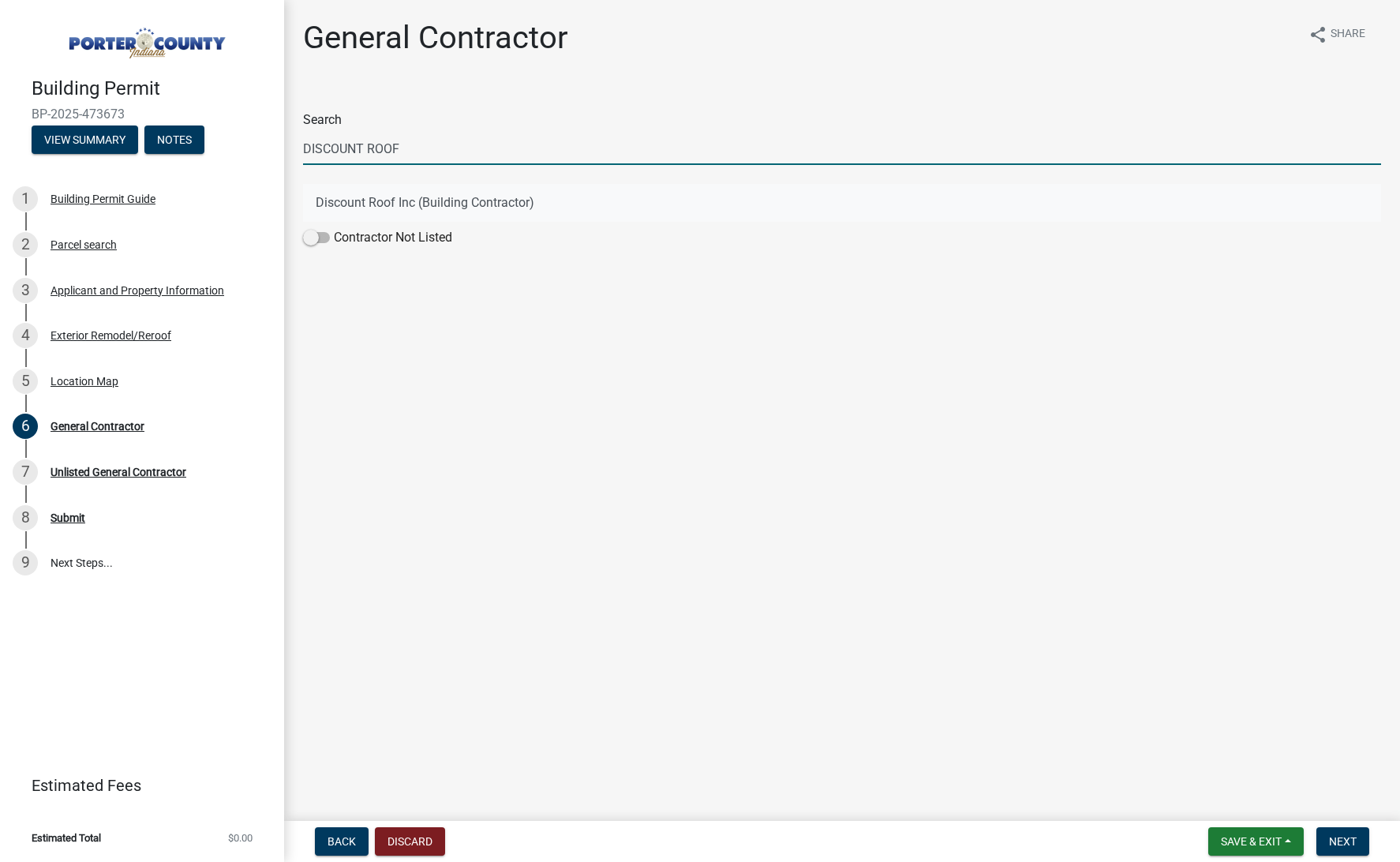
type input "DISCOUNT ROOF"
drag, startPoint x: 402, startPoint y: 205, endPoint x: 504, endPoint y: 251, distance: 111.9
click at [401, 205] on button "Discount Roof Inc (Building Contractor)" at bounding box center [842, 203] width 1078 height 38
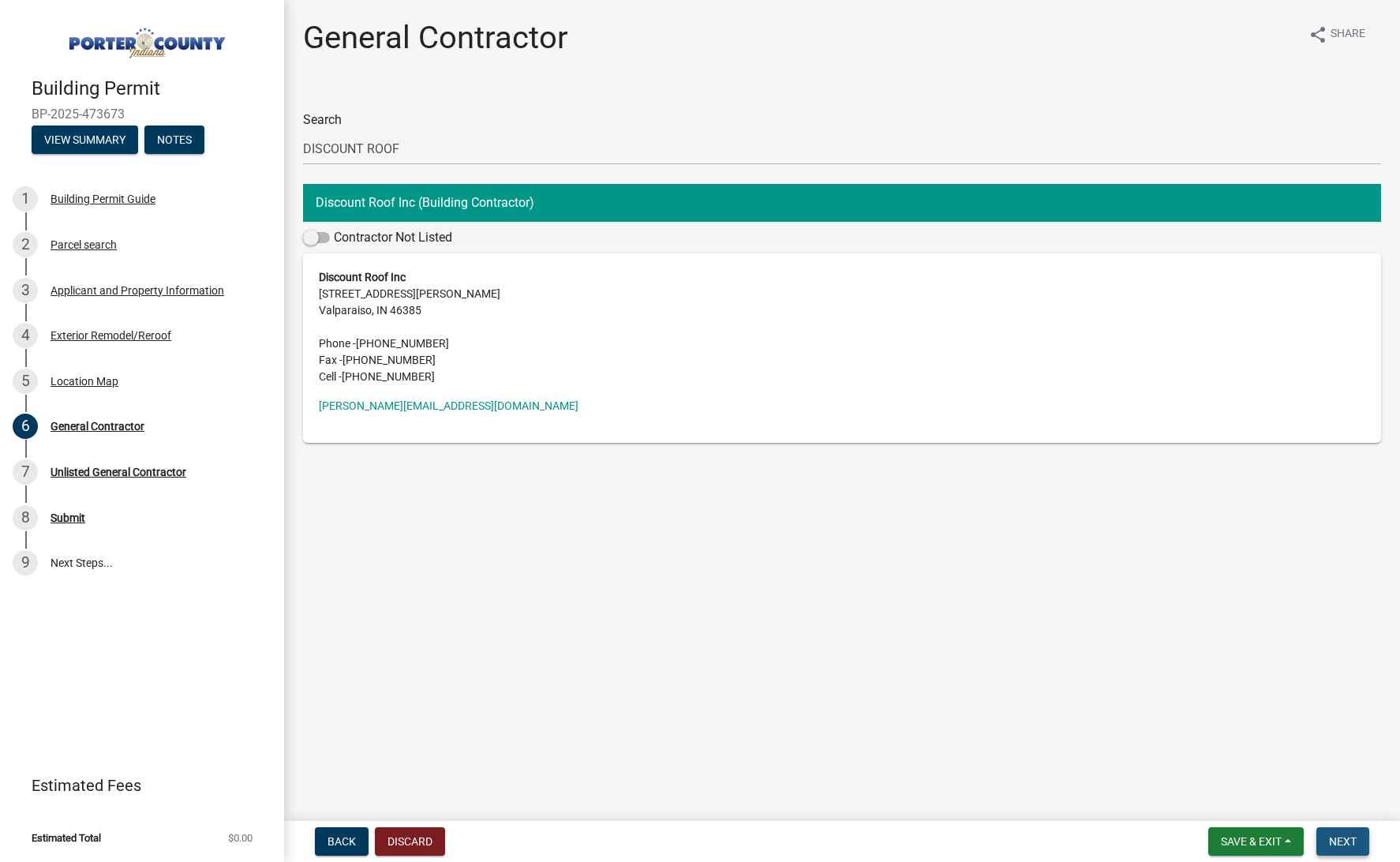
click at [1349, 835] on span "Next" at bounding box center [1343, 841] width 28 height 13
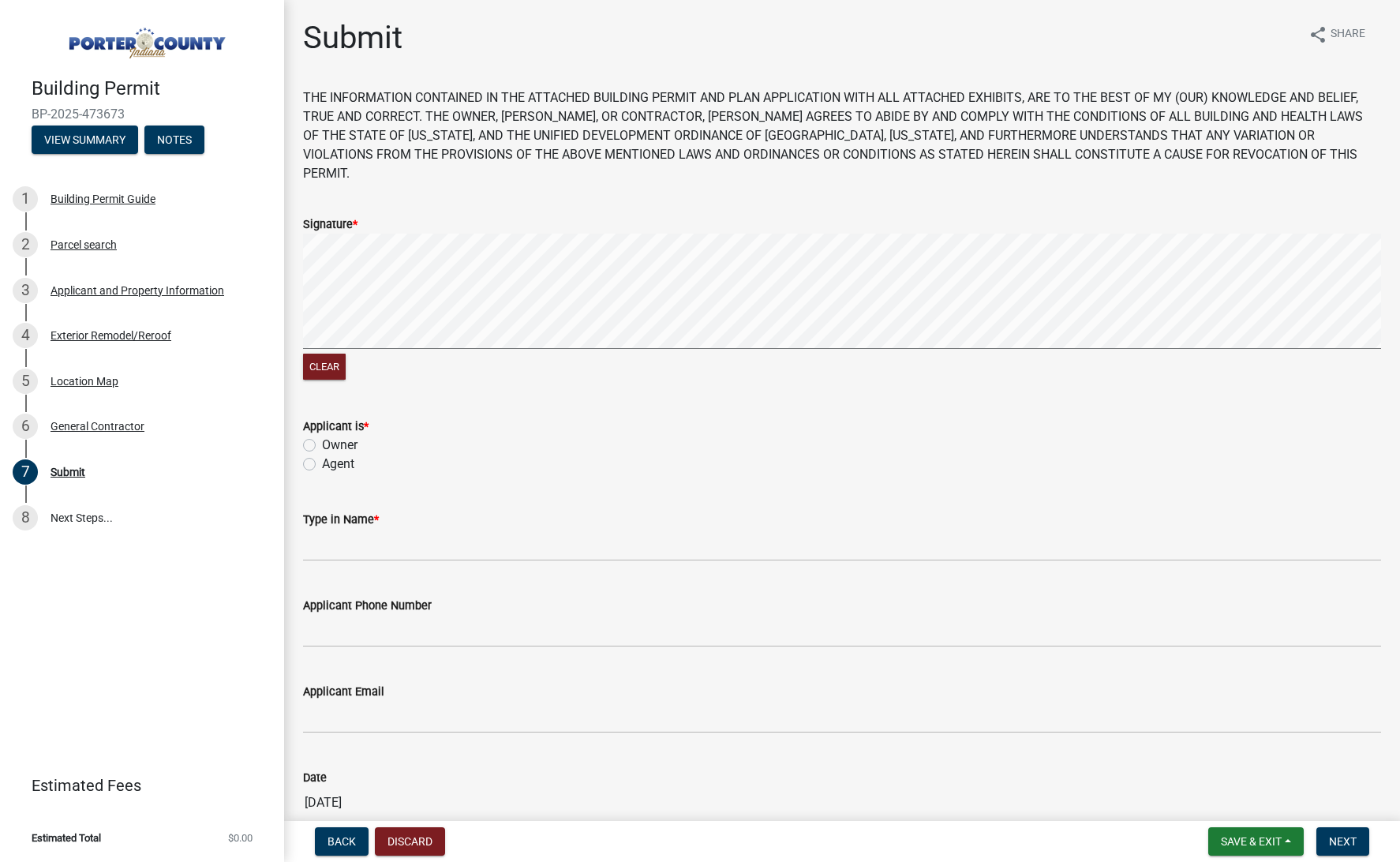
click at [420, 330] on signature-pad at bounding box center [842, 294] width 1078 height 120
click at [344, 454] on label "Agent" at bounding box center [338, 463] width 32 height 19
click at [332, 454] on input "Agent" at bounding box center [327, 459] width 10 height 10
radio input "true"
click at [373, 529] on input "Type in Name *" at bounding box center [842, 545] width 1078 height 32
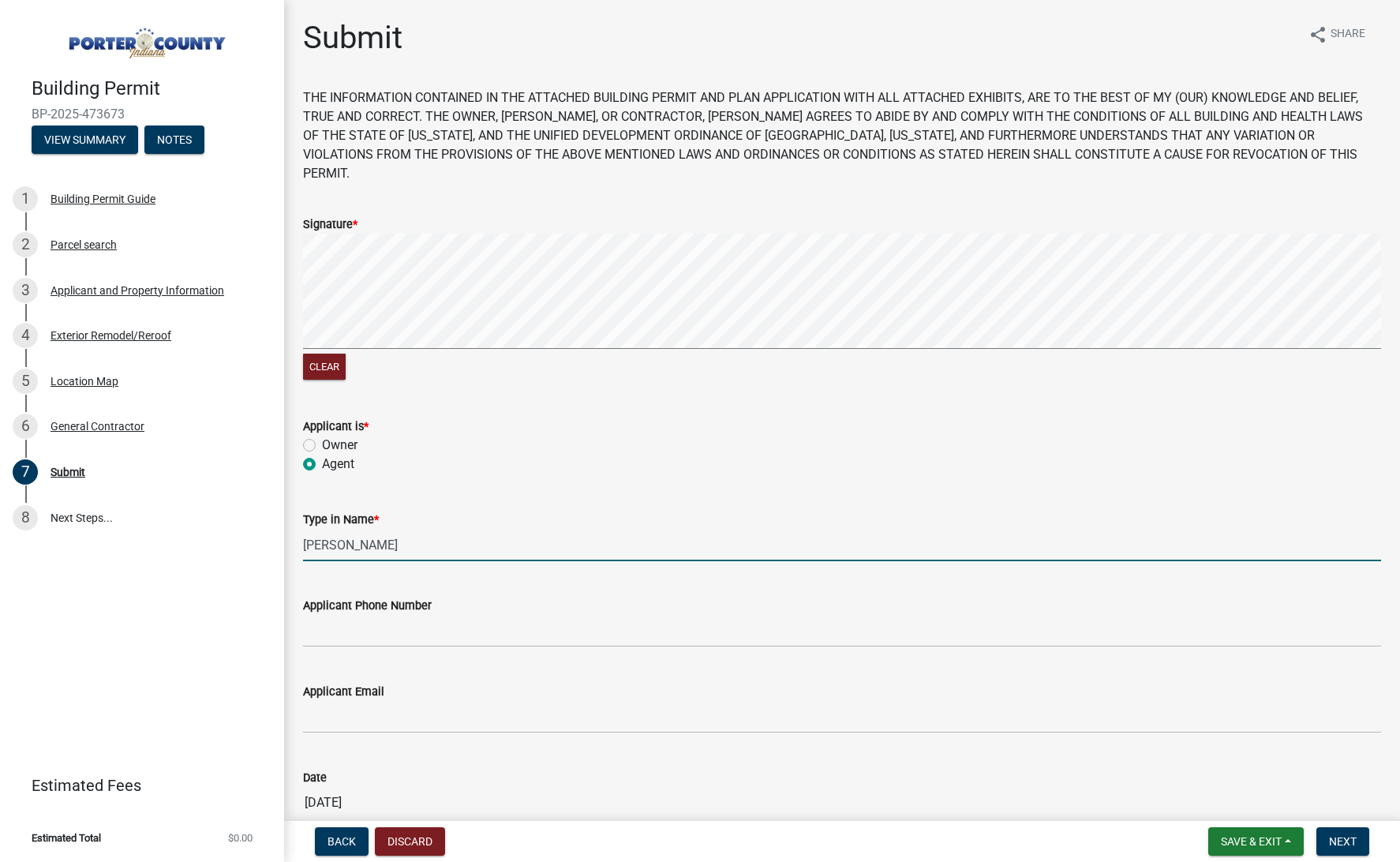
type input "TORI JUDY"
click at [401, 598] on form "Applicant Phone Number" at bounding box center [842, 621] width 1078 height 51
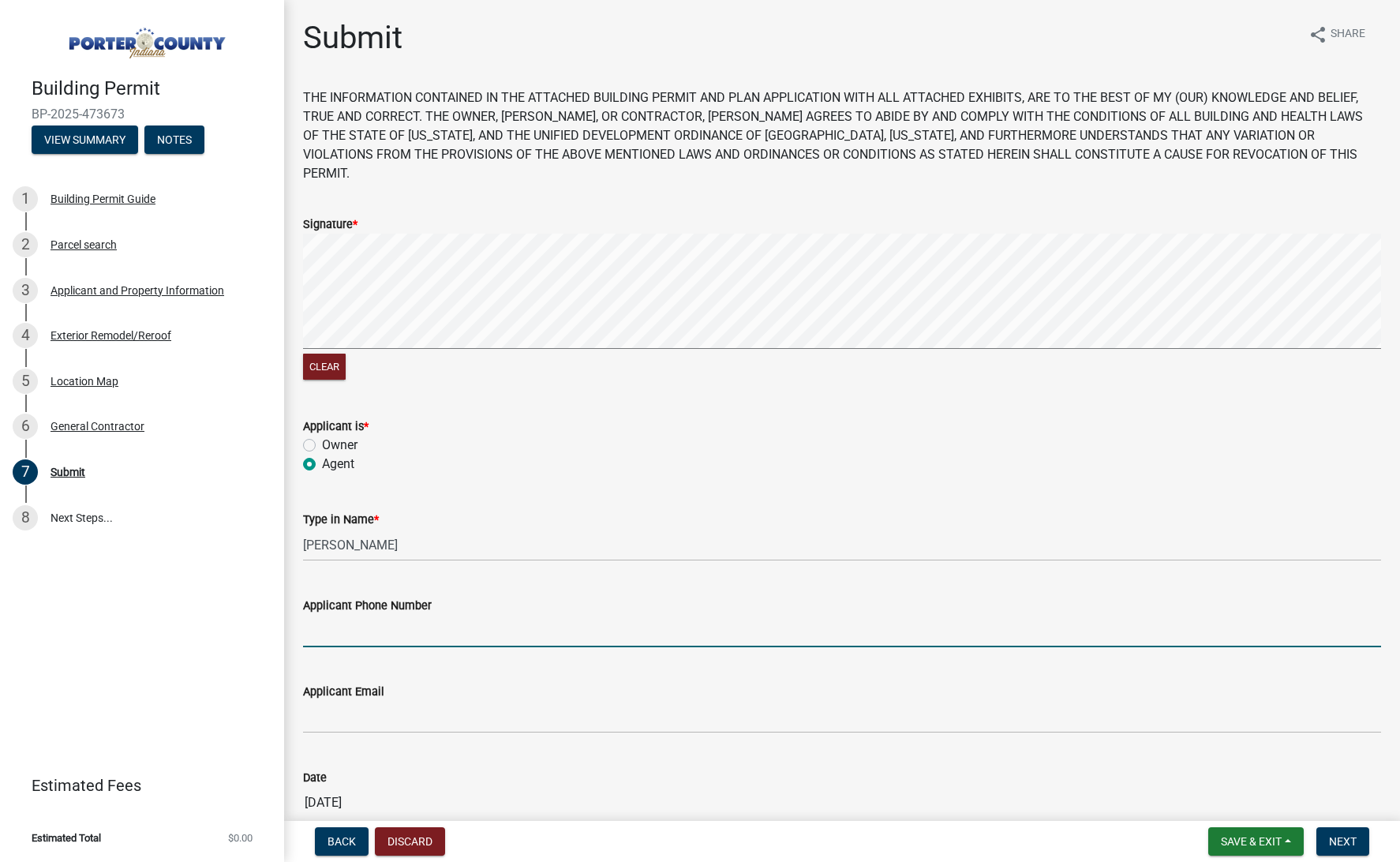
click at [402, 615] on input "Applicant Phone Number" at bounding box center [842, 631] width 1078 height 32
type input "2192992563"
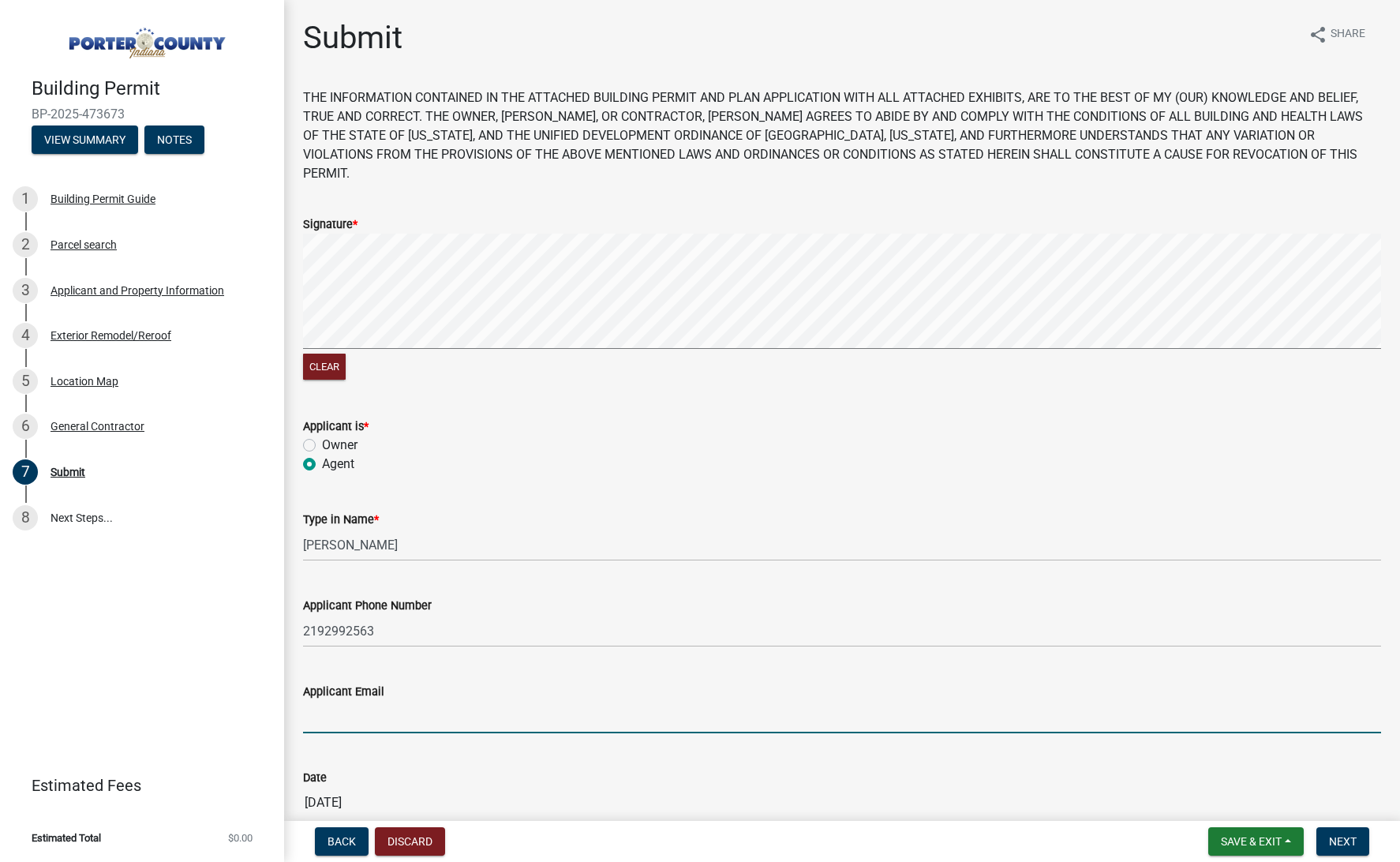
click at [365, 701] on input "Applicant Email" at bounding box center [842, 717] width 1078 height 32
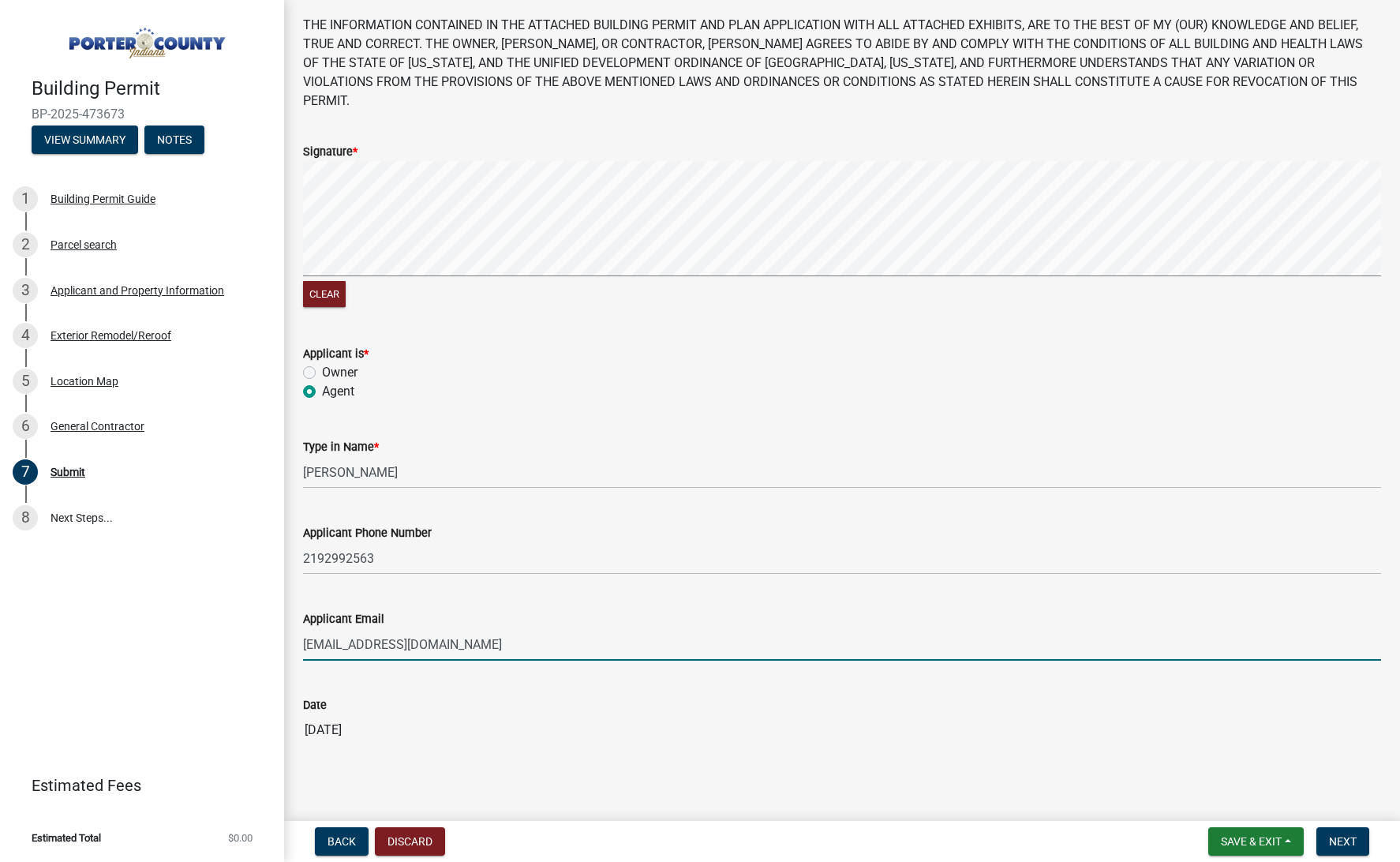
scroll to position [71, 0]
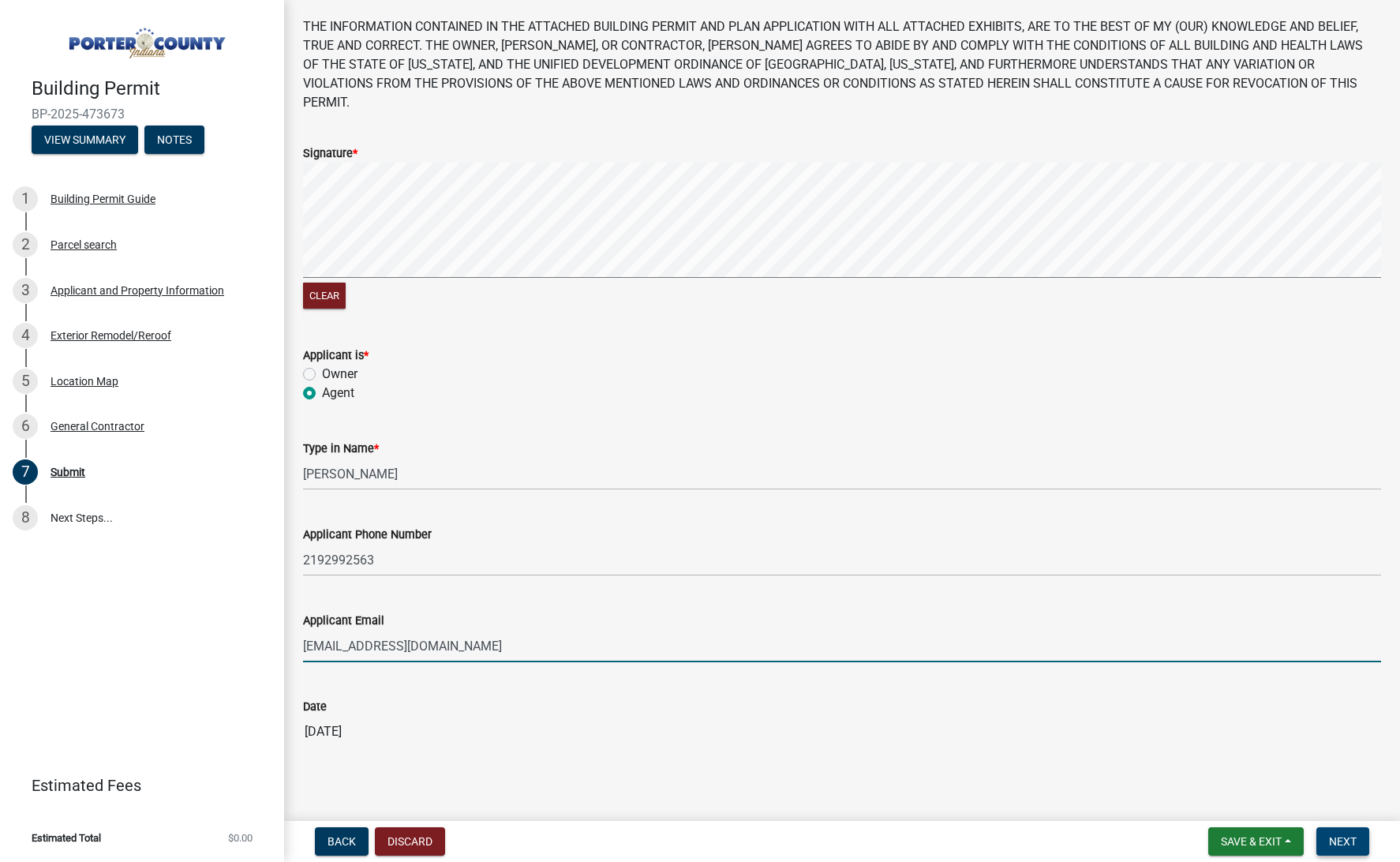
type input "torij@mydiscountroof.com"
click at [1335, 846] on span "Next" at bounding box center [1343, 841] width 28 height 13
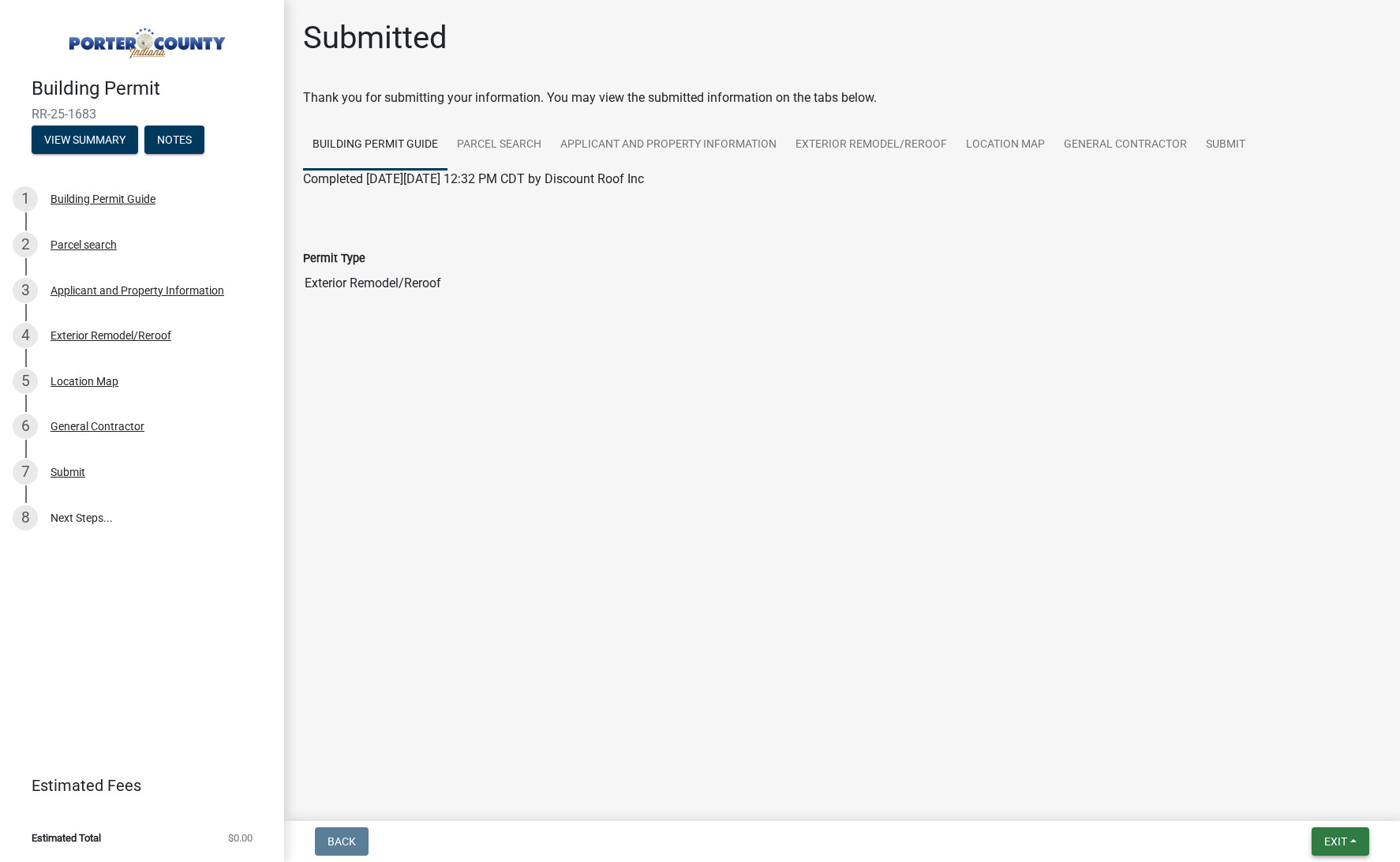
click at [1350, 838] on button "Exit" at bounding box center [1340, 841] width 57 height 29
click at [1313, 801] on button "Save & Exit" at bounding box center [1307, 800] width 127 height 38
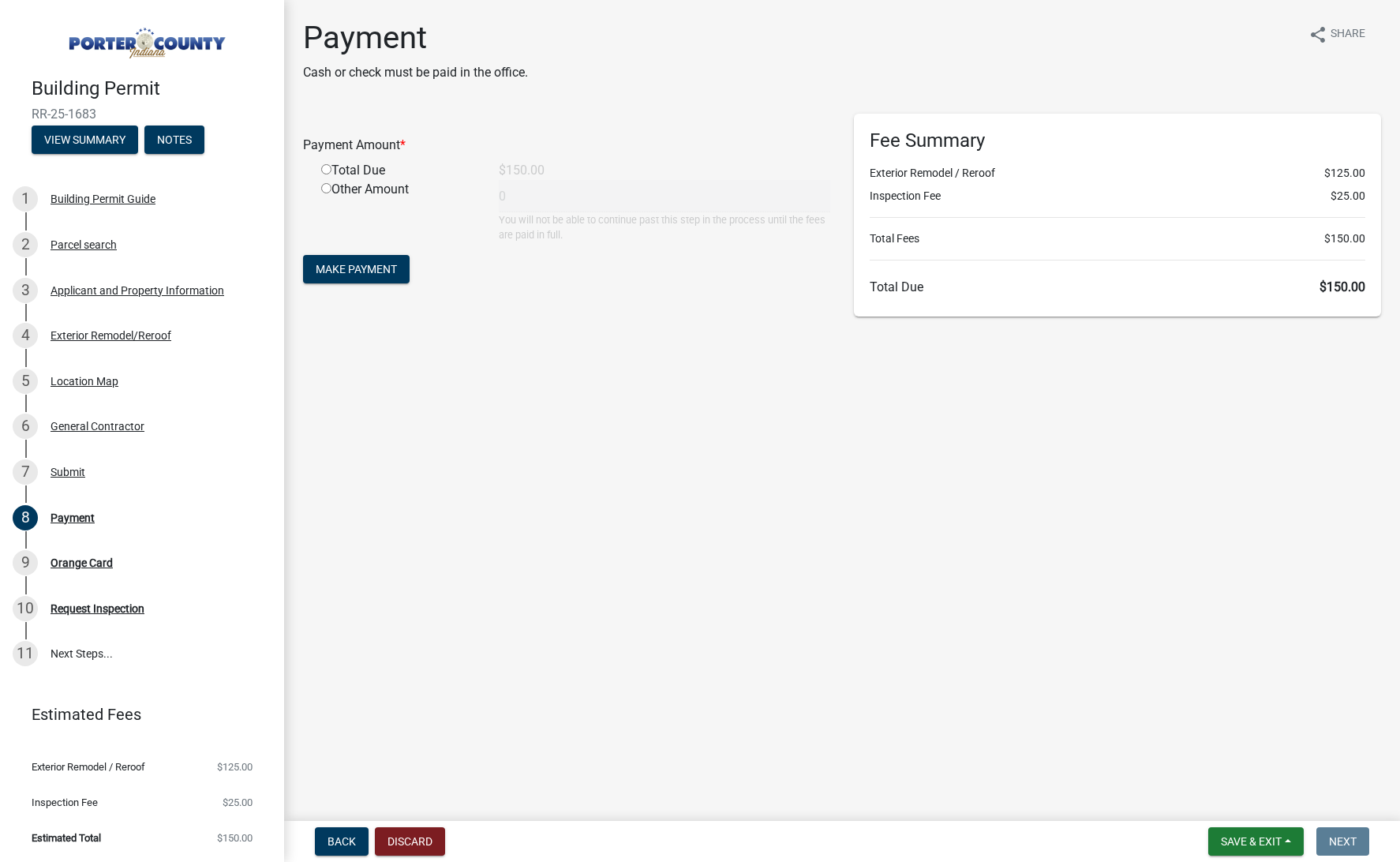
click at [325, 178] on div "Total Due" at bounding box center [398, 170] width 178 height 19
click at [332, 174] on div "Total Due" at bounding box center [398, 170] width 178 height 19
click at [326, 170] on input "radio" at bounding box center [326, 169] width 10 height 10
radio input "true"
type input "150"
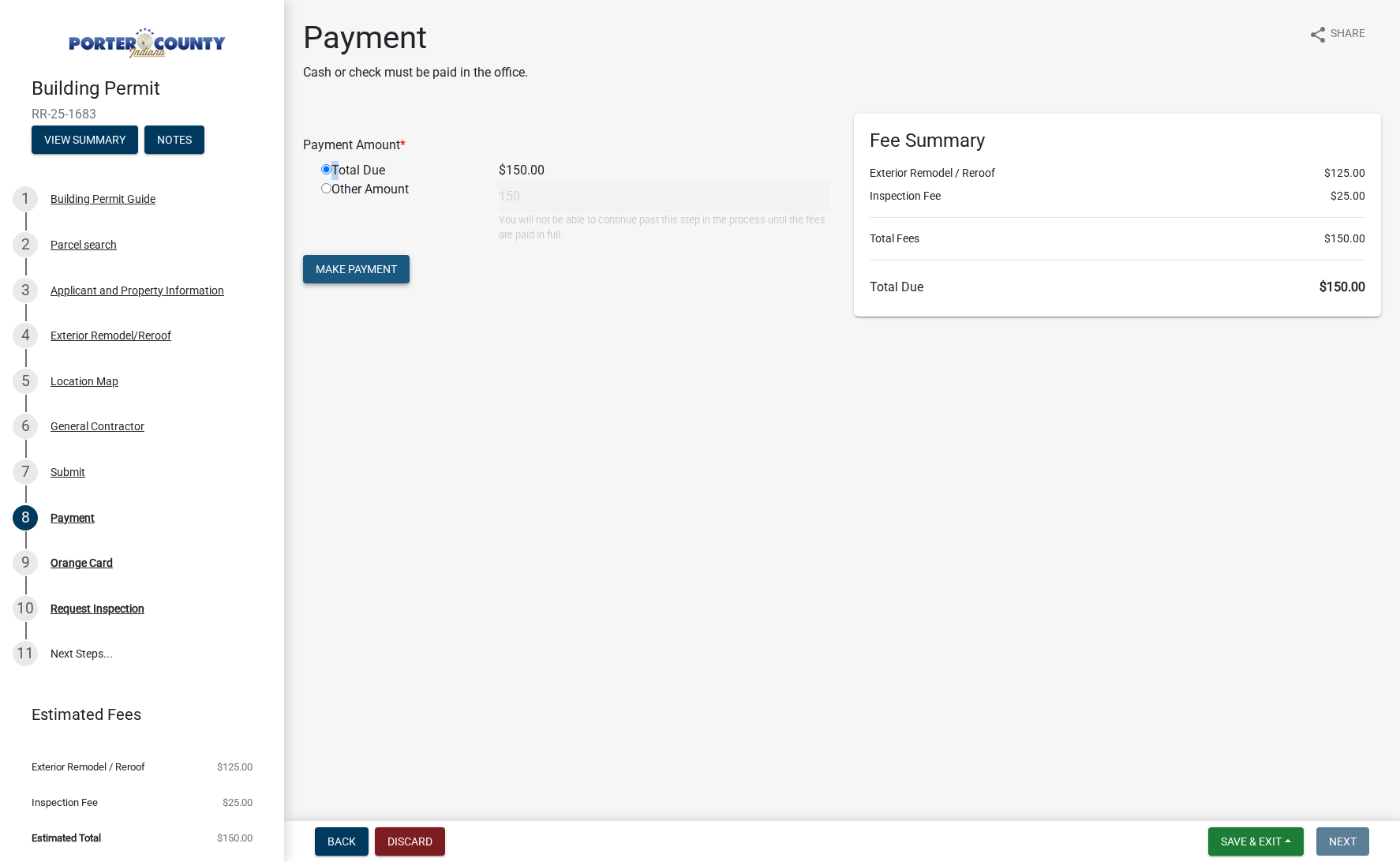
click at [381, 277] on button "Make Payment" at bounding box center [356, 269] width 107 height 29
